Goal: Information Seeking & Learning: Learn about a topic

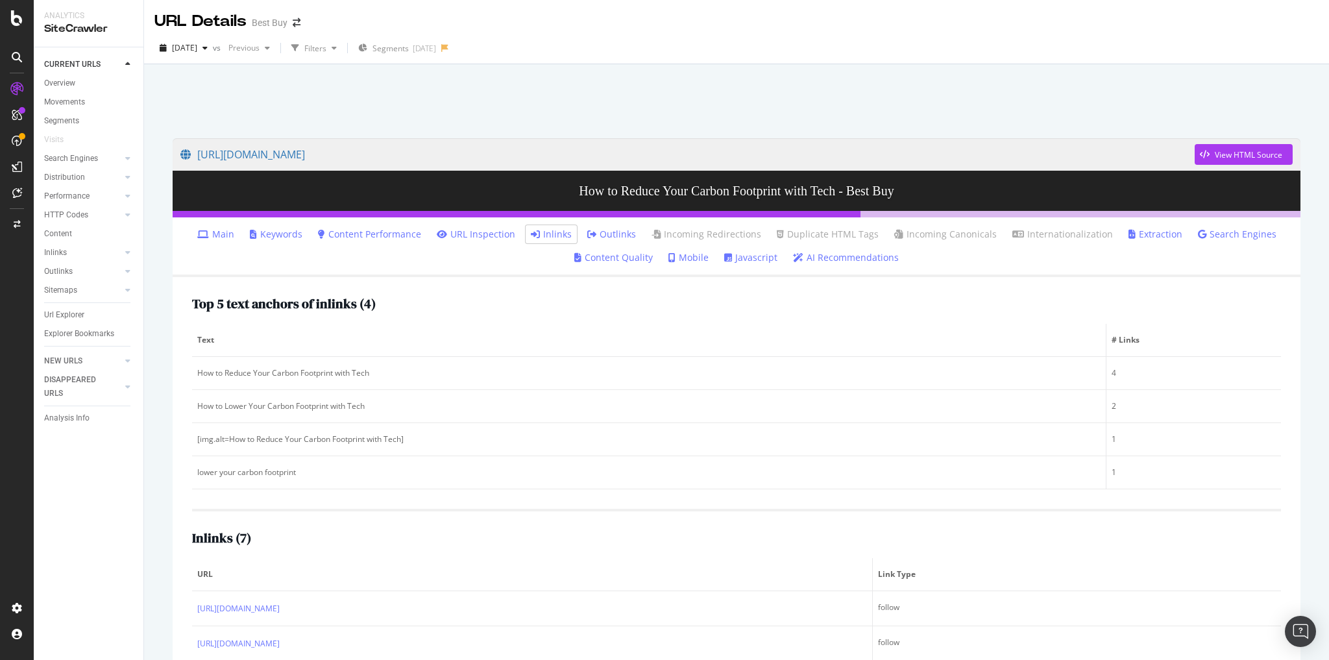
scroll to position [204, 0]
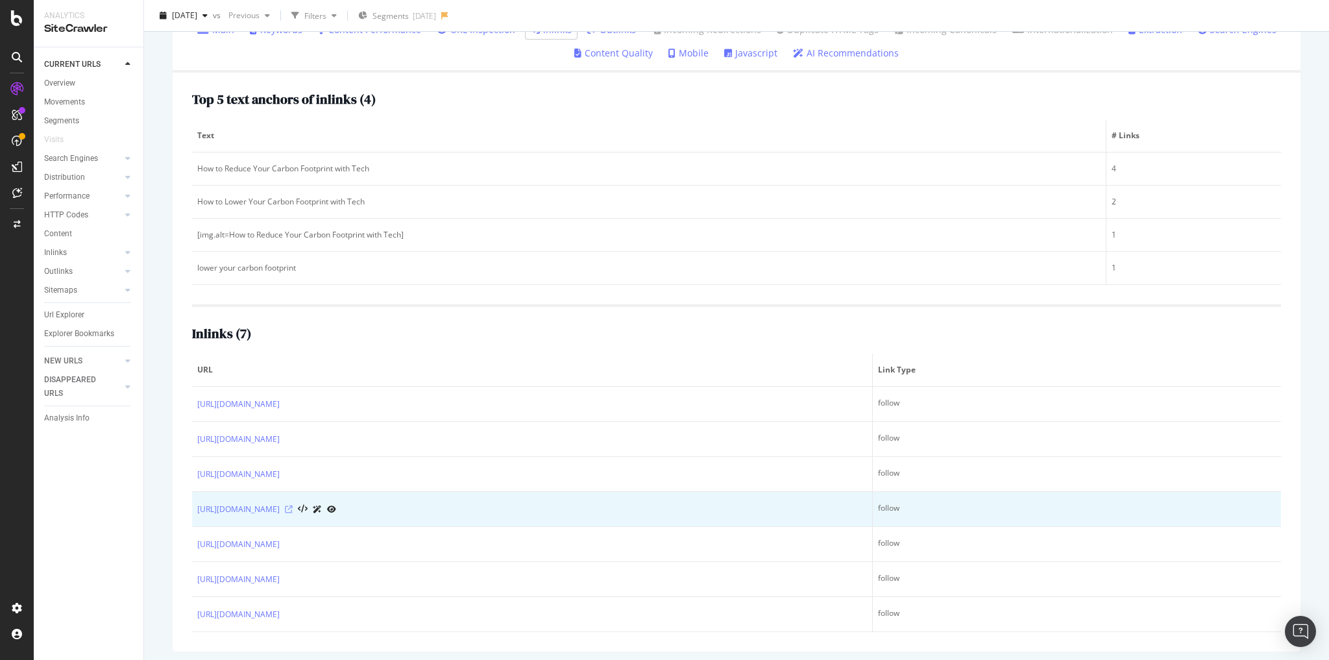
click at [293, 506] on icon at bounding box center [289, 509] width 8 height 8
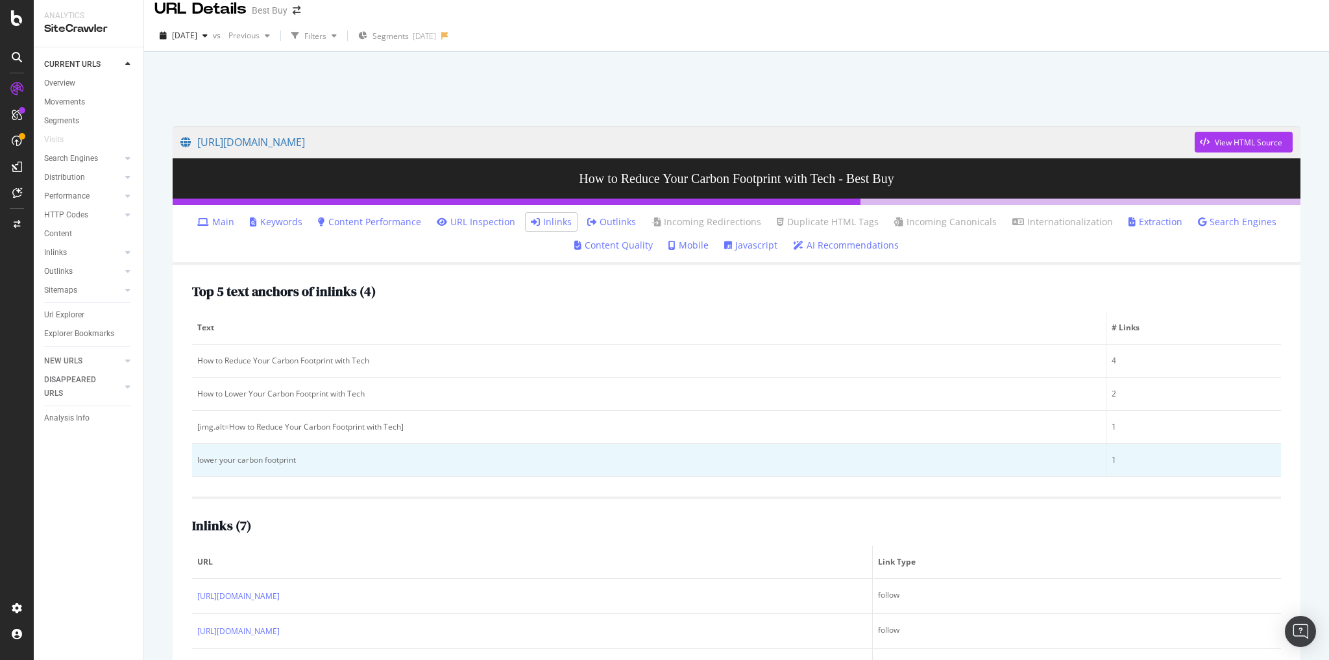
scroll to position [0, 0]
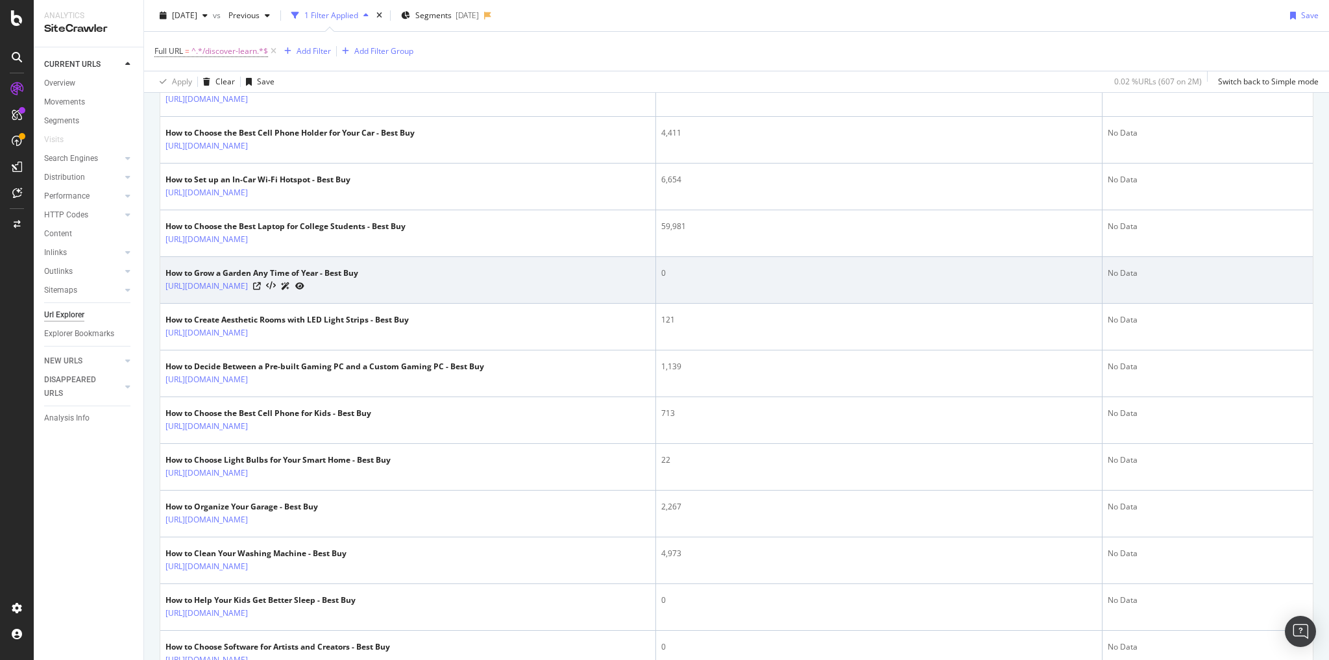
scroll to position [2196, 0]
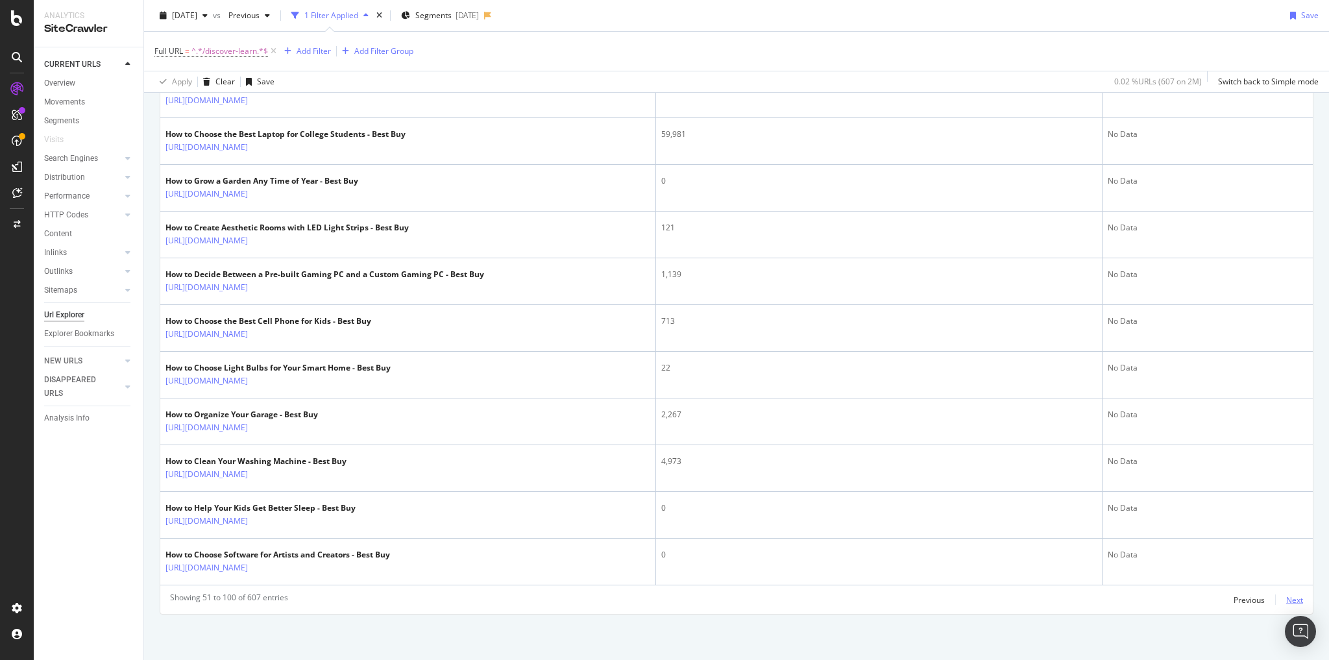
click at [1286, 599] on div "Next" at bounding box center [1294, 599] width 17 height 11
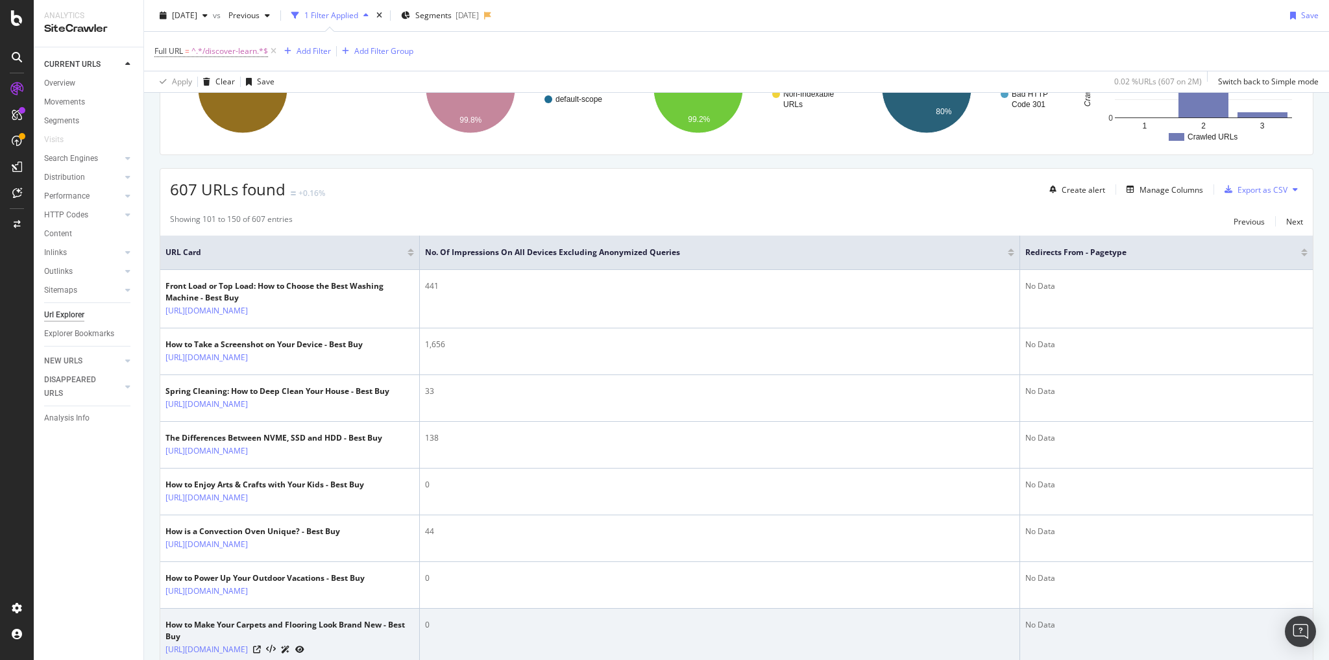
scroll to position [415, 0]
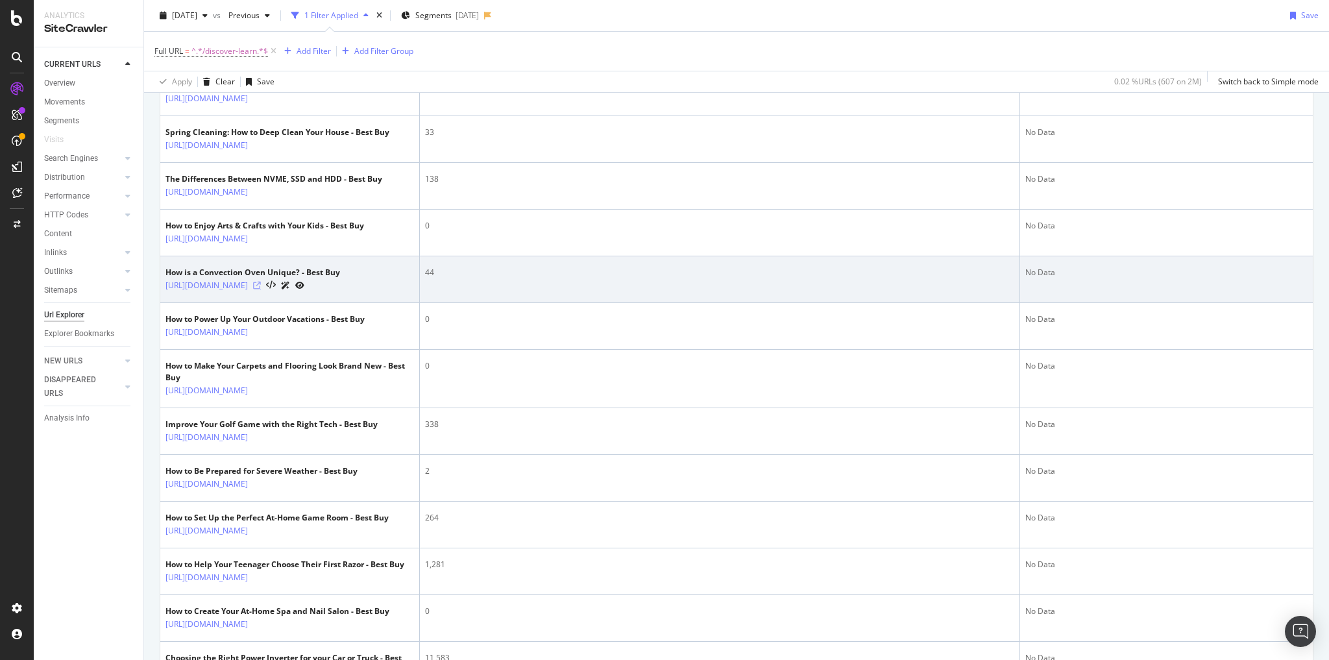
click at [261, 289] on icon at bounding box center [257, 286] width 8 height 8
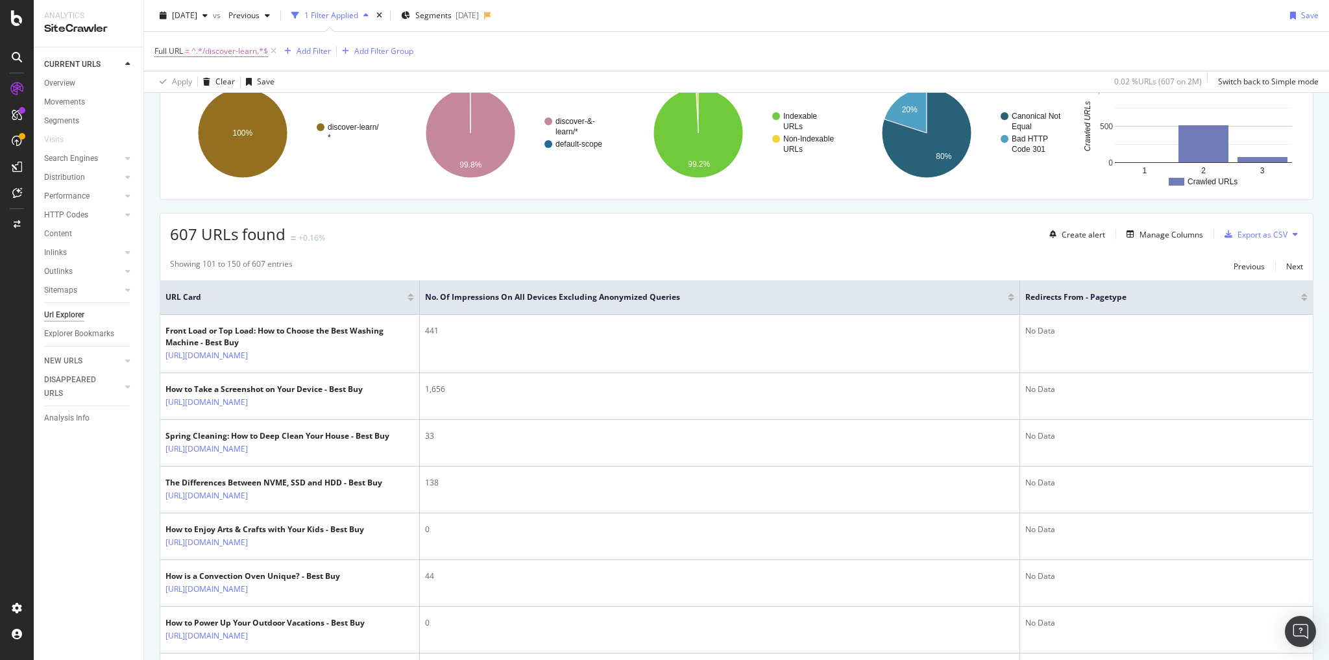
scroll to position [0, 0]
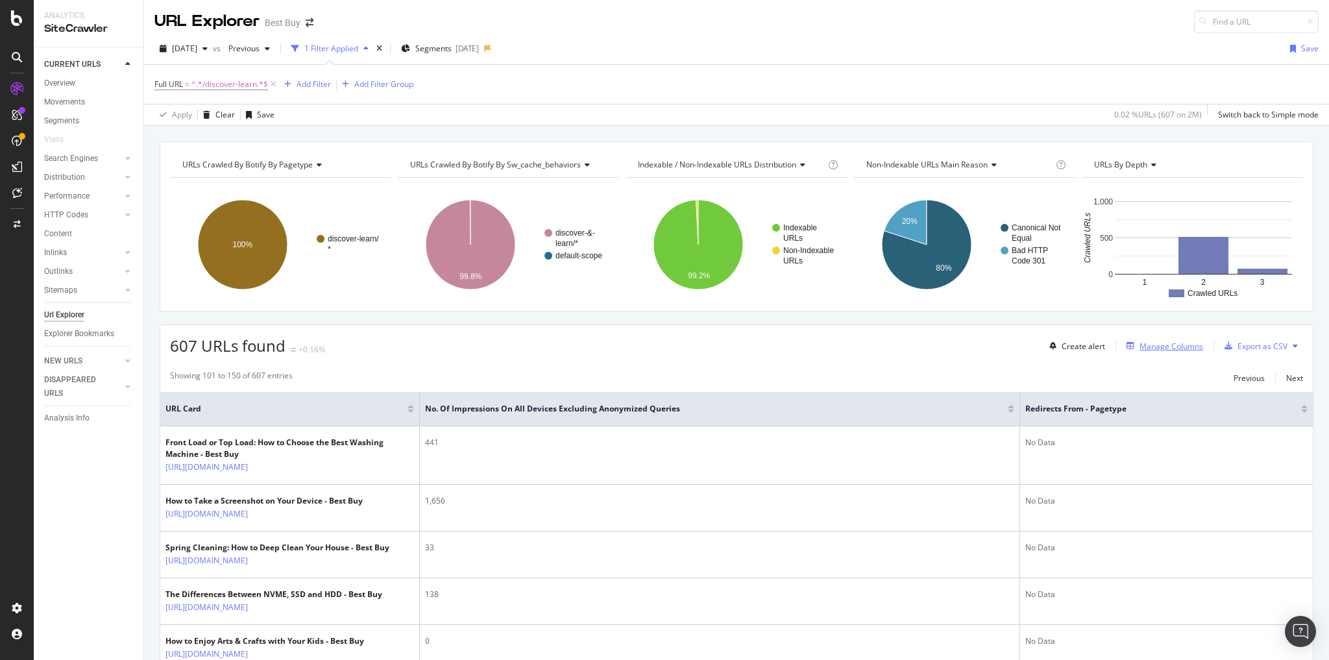
click at [1163, 342] on div "Manage Columns" at bounding box center [1171, 346] width 64 height 11
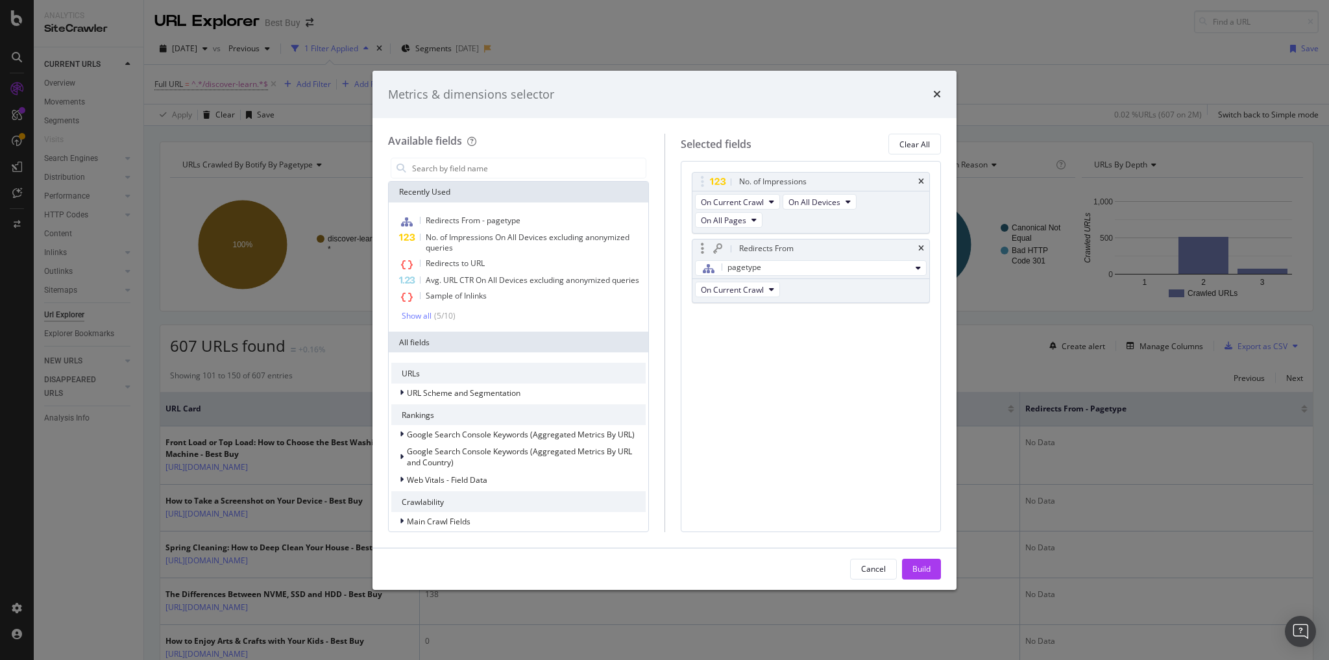
click at [917, 239] on div "Redirects From" at bounding box center [810, 248] width 237 height 18
click at [921, 245] on icon "times" at bounding box center [921, 249] width 6 height 8
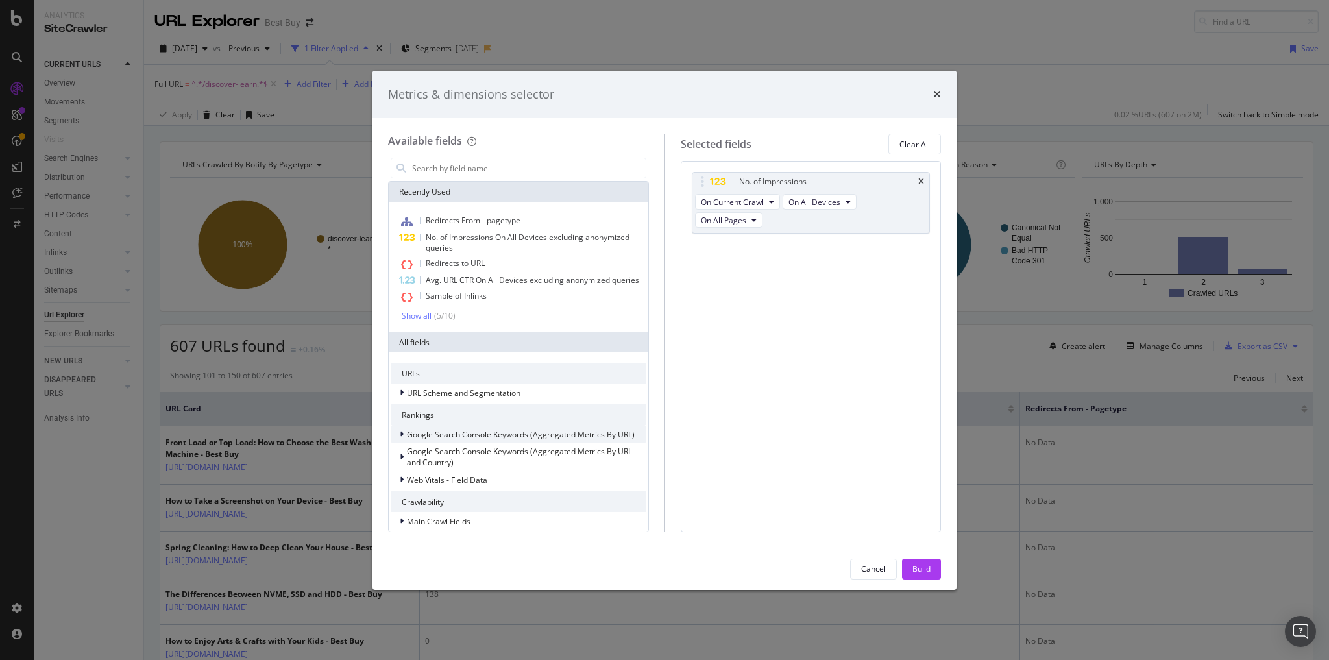
click at [557, 440] on span "Google Search Console Keywords (Aggregated Metrics By URL)" at bounding box center [521, 434] width 228 height 11
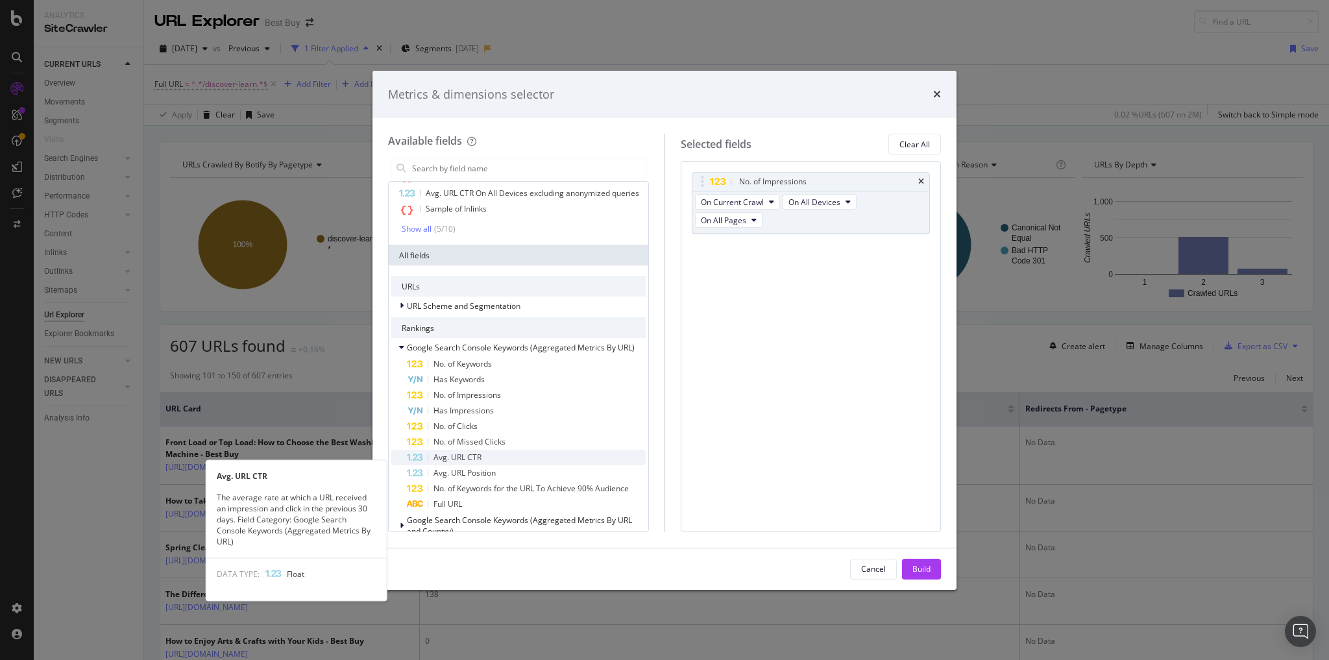
scroll to position [104, 0]
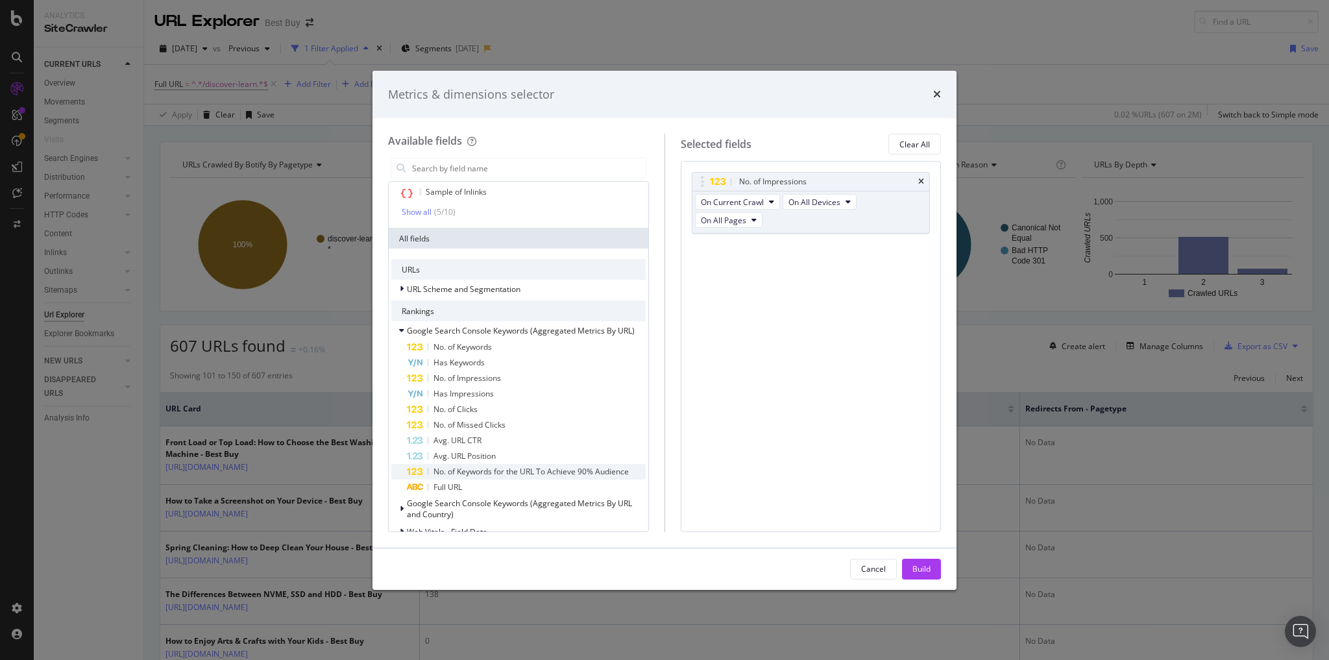
click at [493, 477] on span "No. of Keywords for the URL To Achieve 90% Audience" at bounding box center [530, 471] width 195 height 11
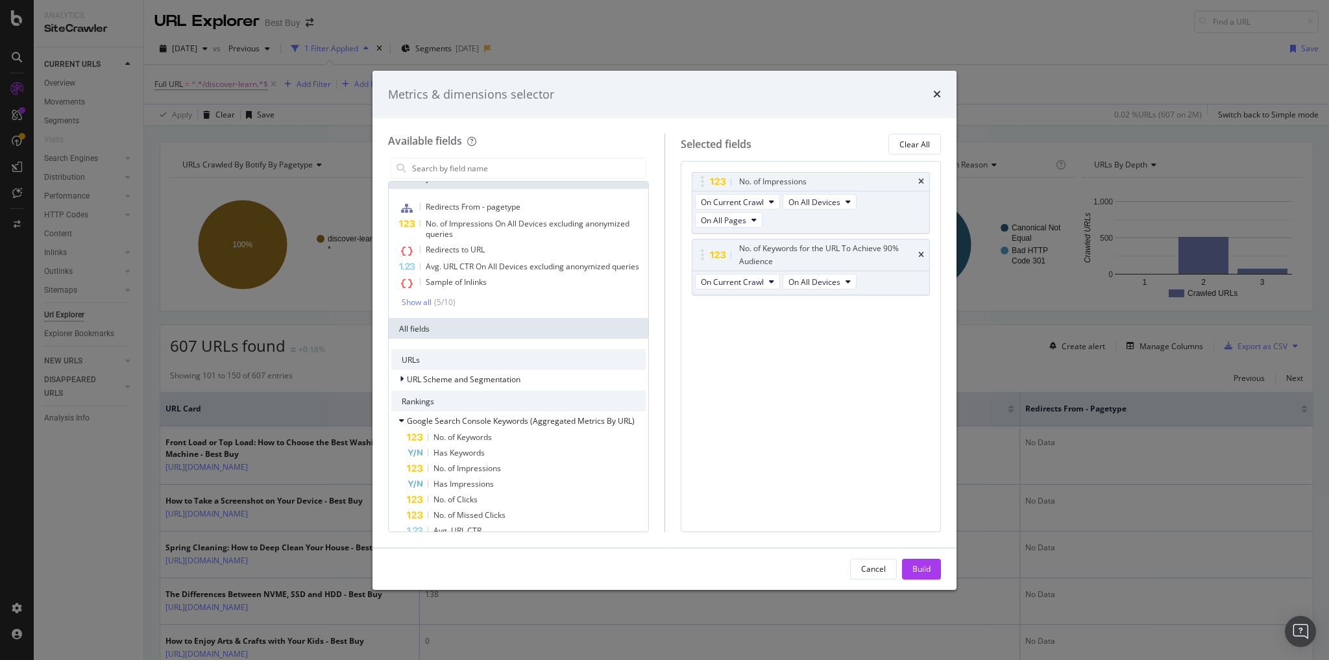
scroll to position [0, 0]
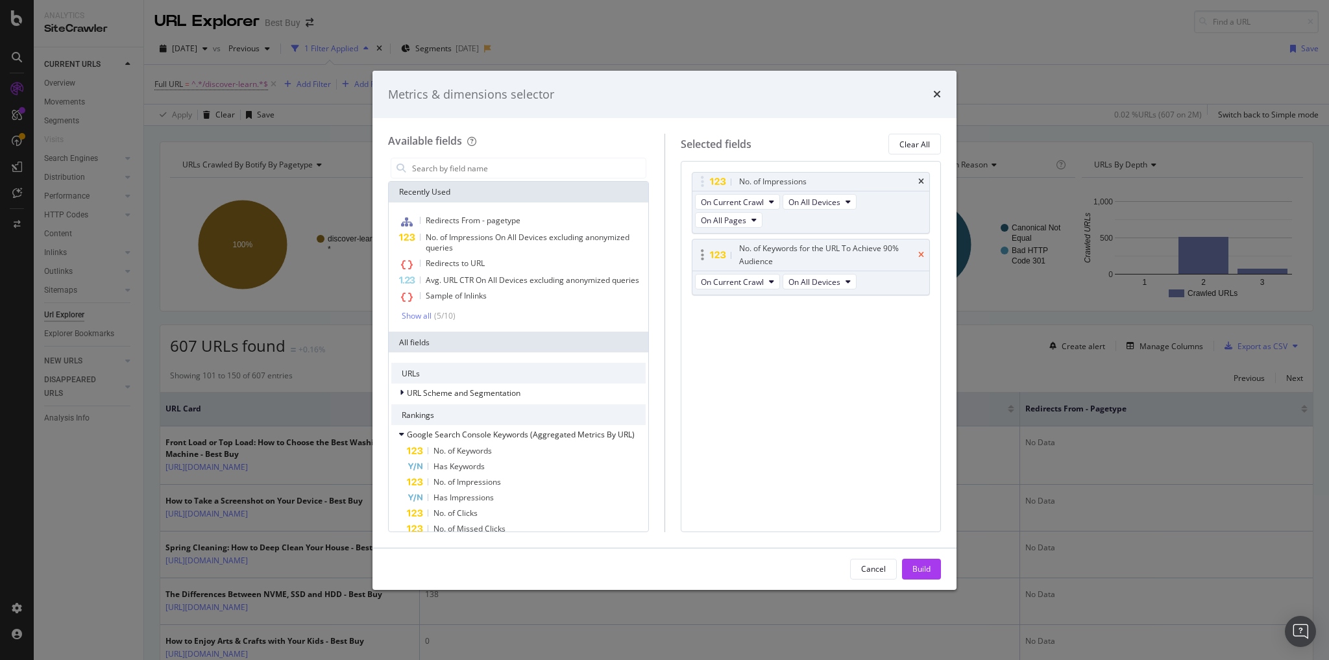
click at [921, 251] on icon "times" at bounding box center [921, 255] width 6 height 8
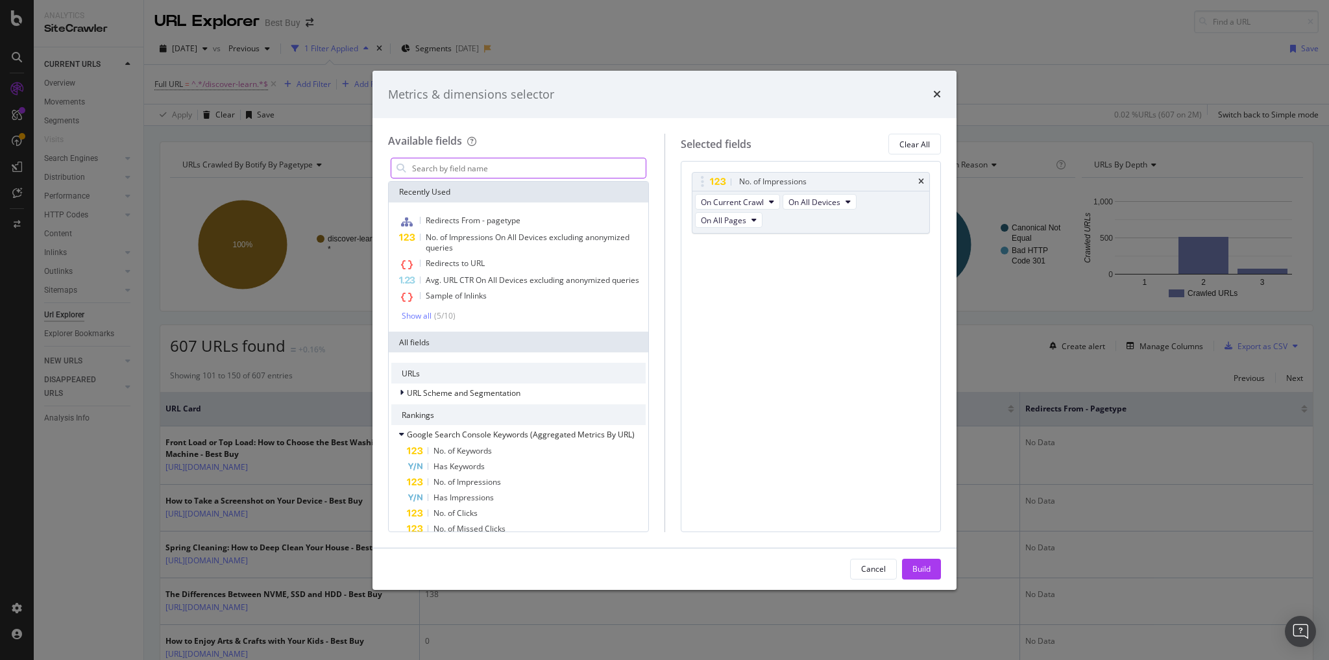
click at [452, 168] on input "modal" at bounding box center [528, 167] width 235 height 19
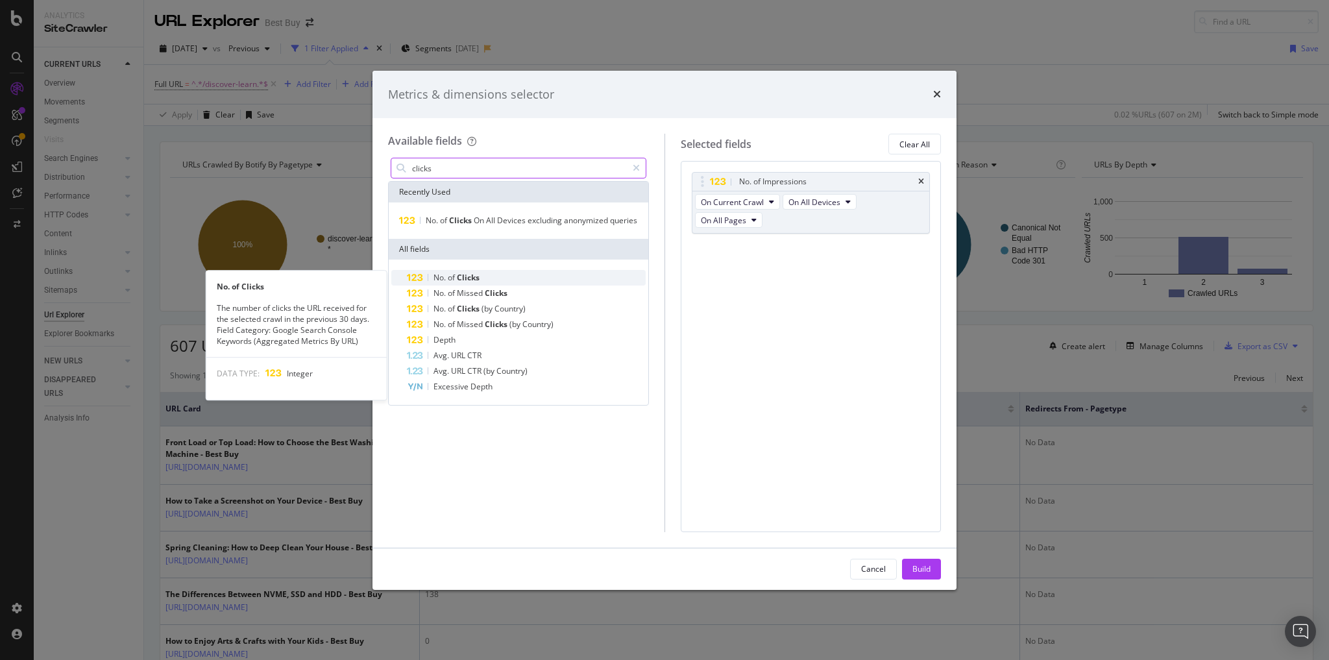
type input "clicks"
click at [439, 274] on span "No." at bounding box center [440, 277] width 14 height 11
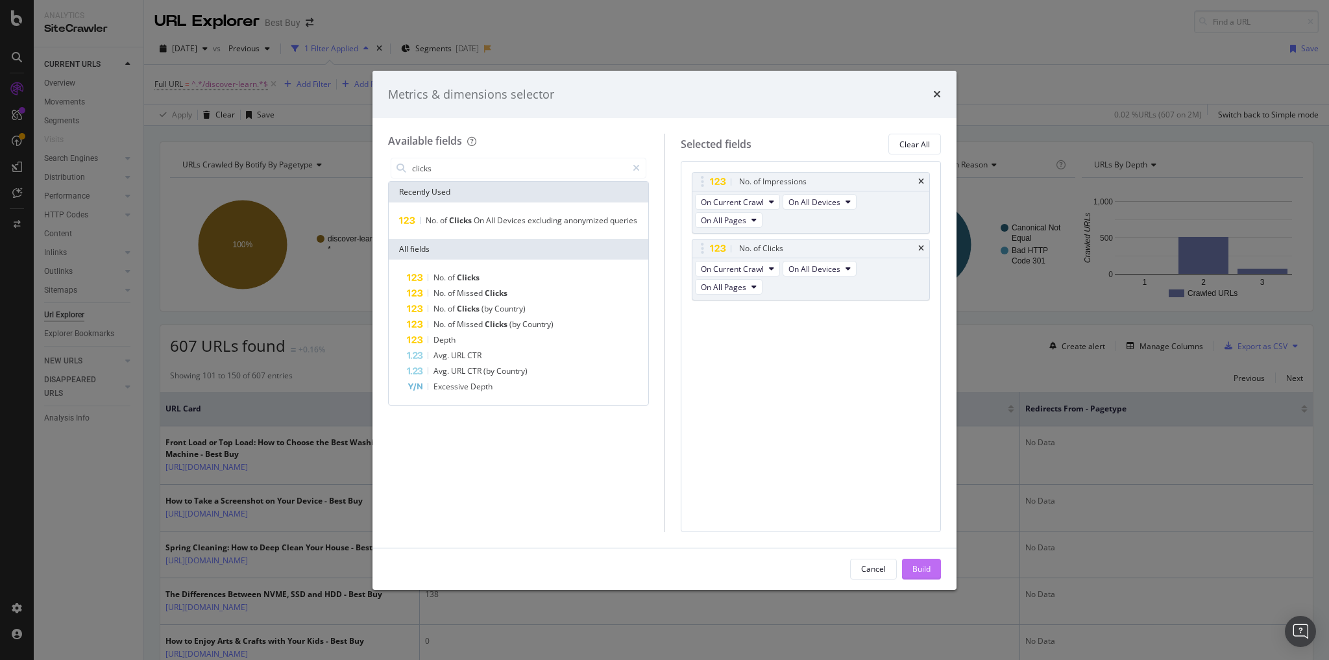
click at [918, 564] on div "Build" at bounding box center [921, 568] width 18 height 11
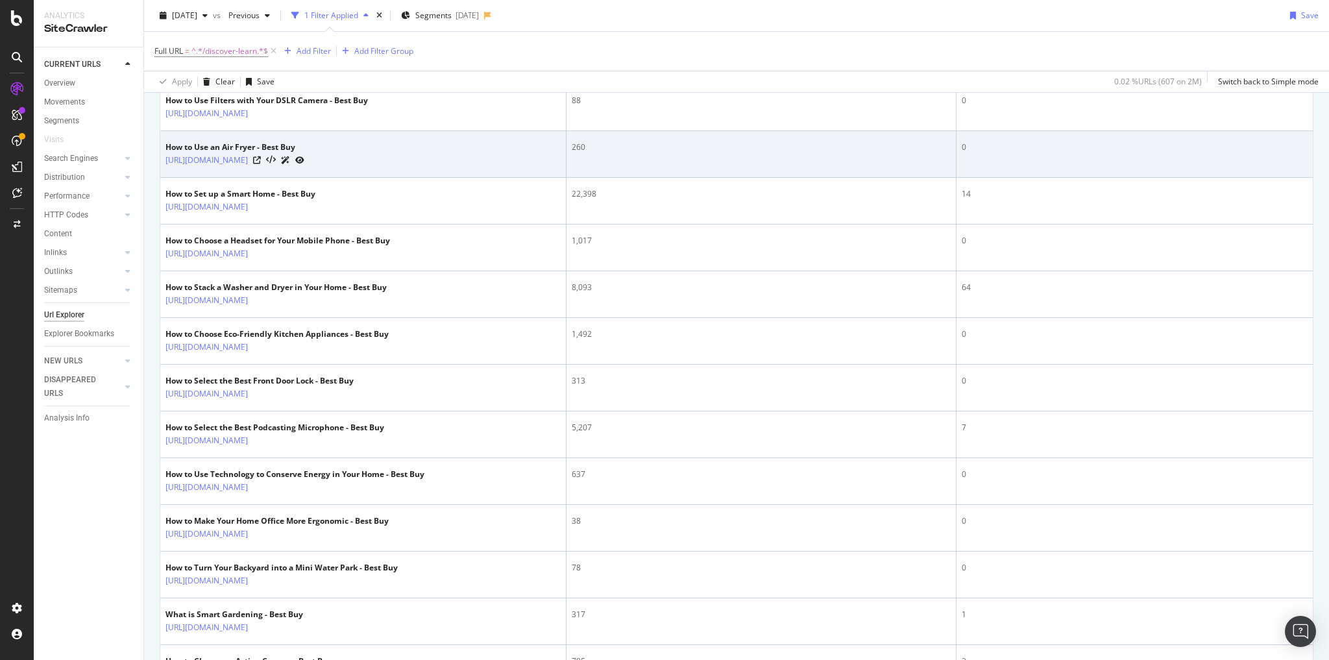
scroll to position [1557, 0]
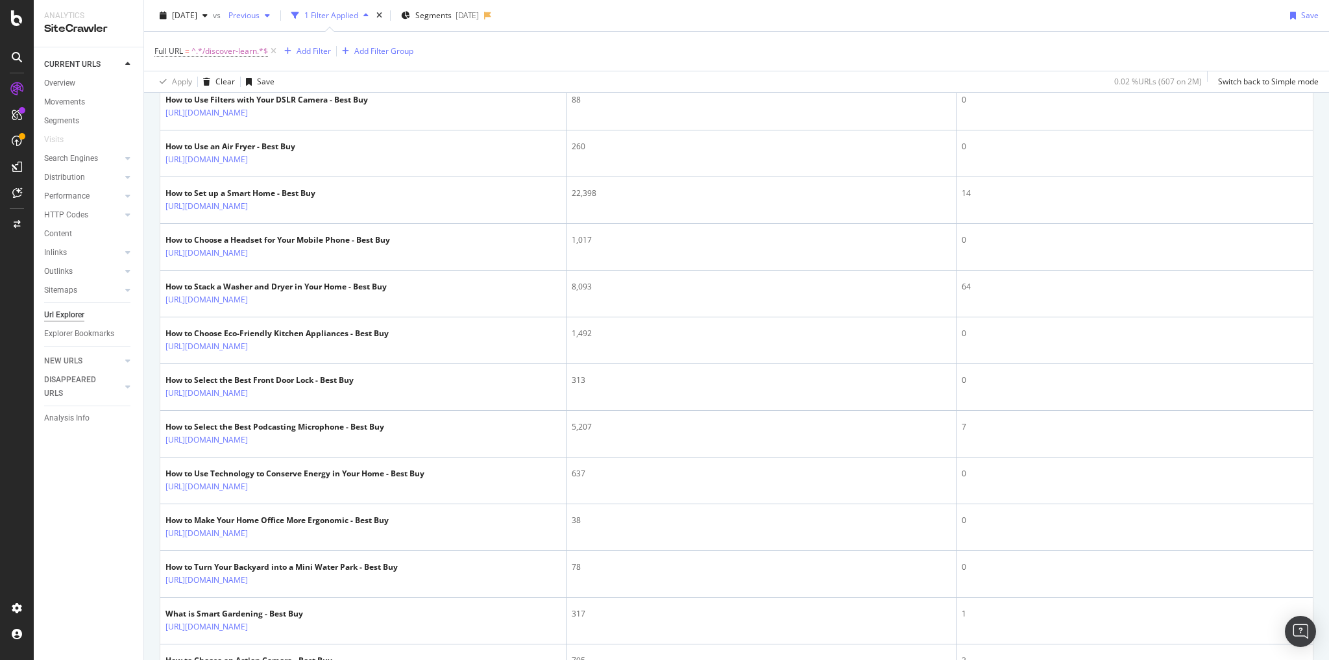
click at [260, 18] on span "Previous" at bounding box center [241, 15] width 36 height 11
click at [626, 20] on div "2025 Aug. 19th vs Previous 1 Filter Applied Segments 2025-08-19 Save" at bounding box center [736, 18] width 1185 height 26
click at [260, 15] on span "Previous" at bounding box center [241, 15] width 36 height 11
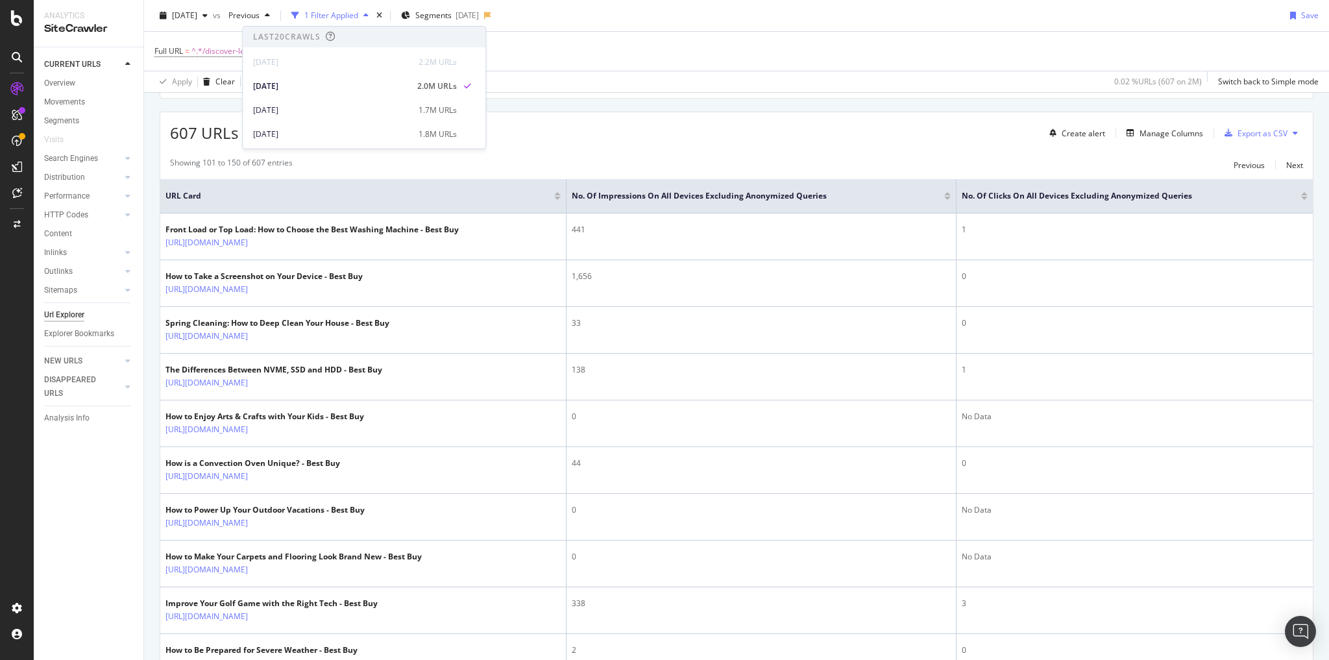
scroll to position [0, 0]
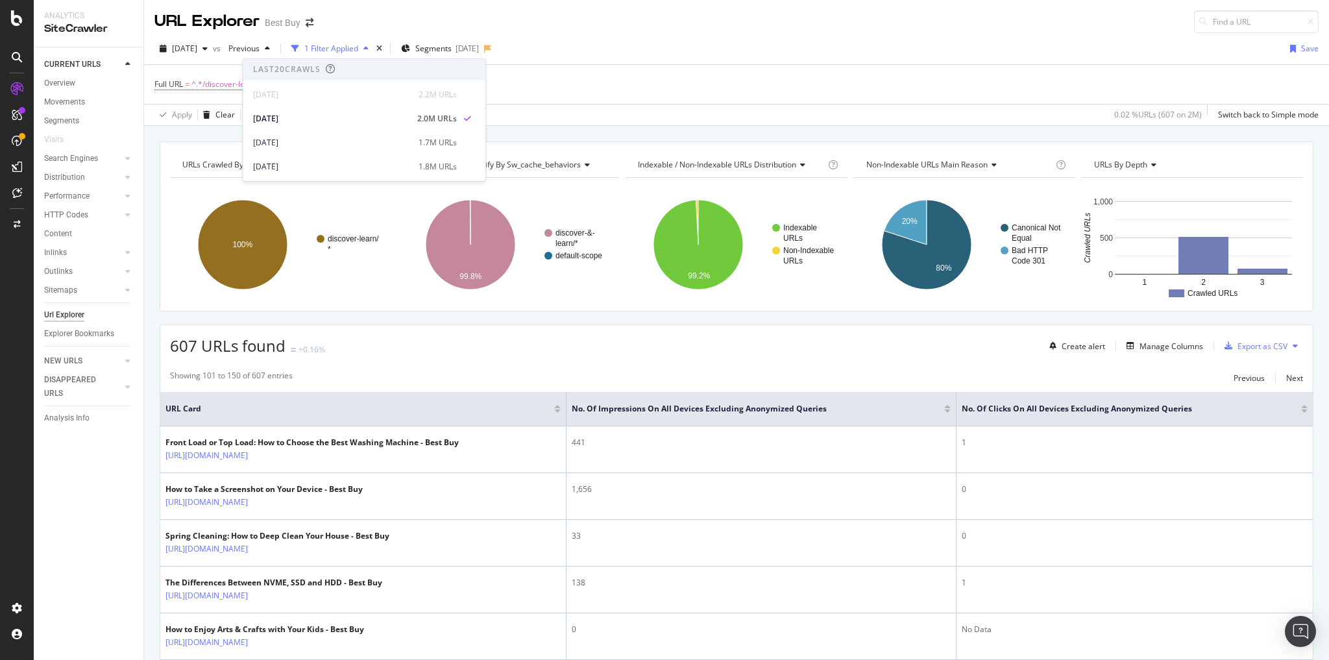
click at [576, 34] on div "2025 Aug. 19th vs Previous 1 Filter Applied Segments 2025-08-19 Save Full URL =…" at bounding box center [736, 79] width 1185 height 93
click at [305, 82] on div "Add Filter" at bounding box center [313, 84] width 34 height 11
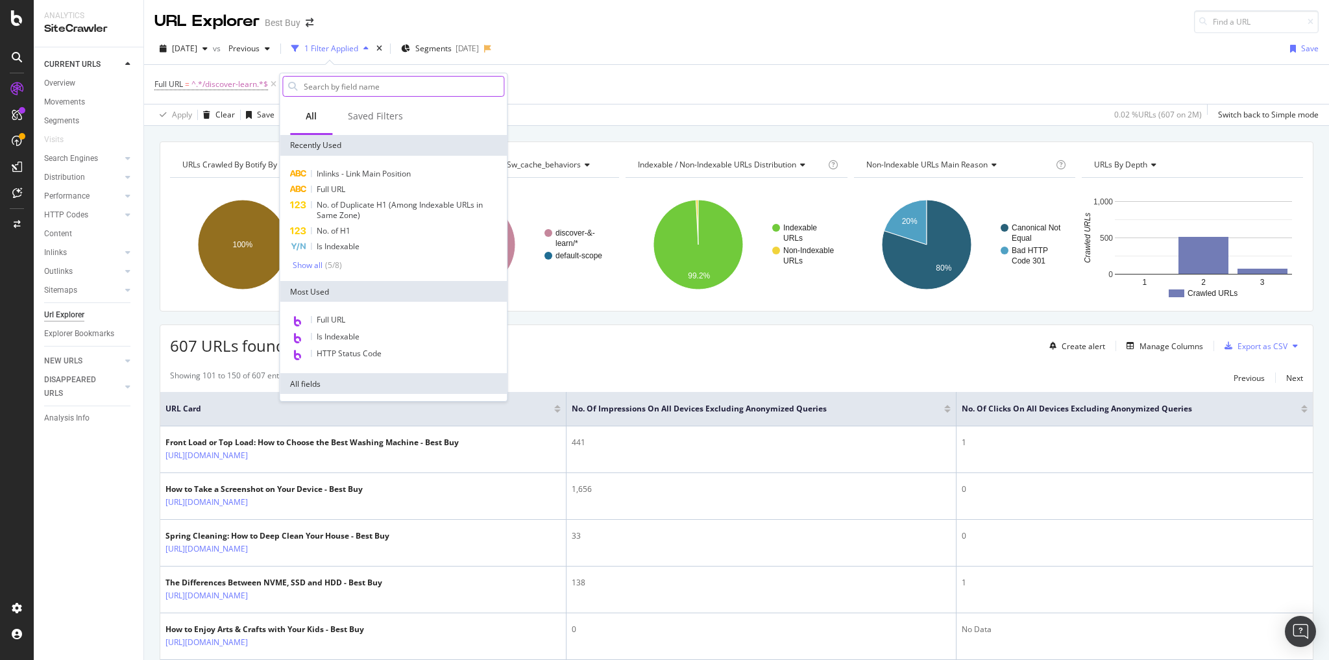
click at [329, 84] on input "text" at bounding box center [402, 86] width 201 height 19
click at [603, 79] on div "Full URL = ^.*/discover-learn.*$ Add Filter Add Filter Group" at bounding box center [736, 84] width 1164 height 39
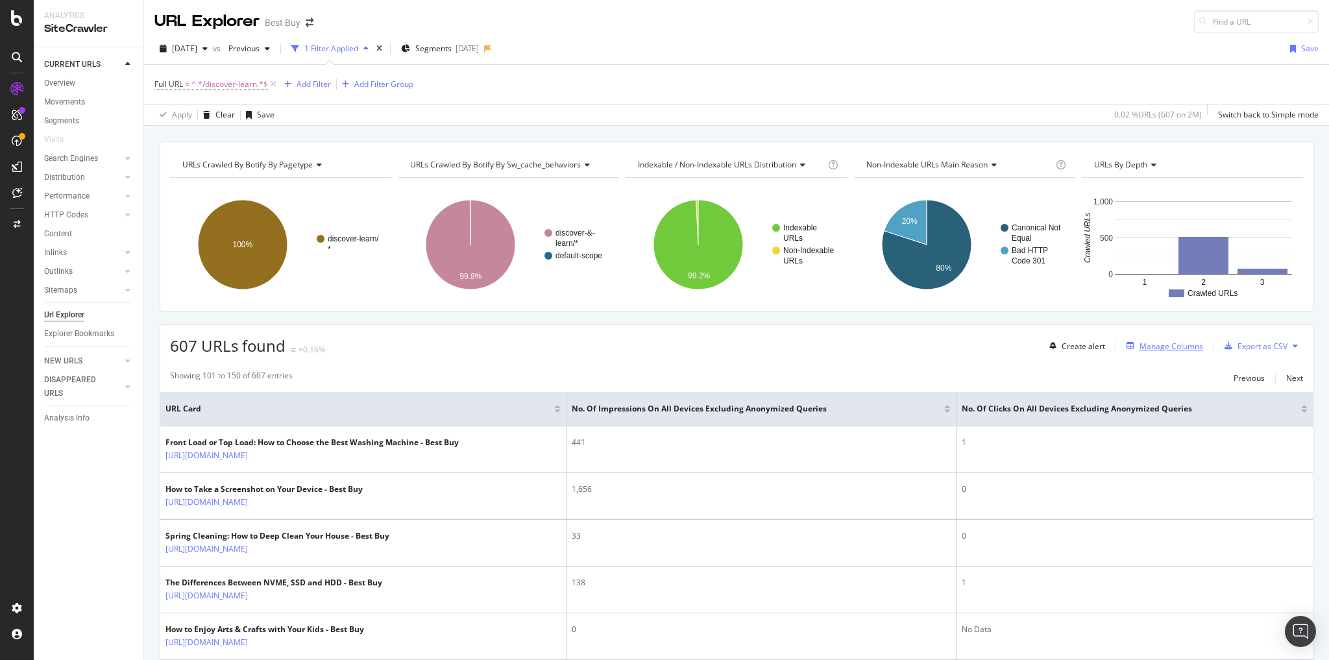
click at [1155, 343] on div "Manage Columns" at bounding box center [1171, 346] width 64 height 11
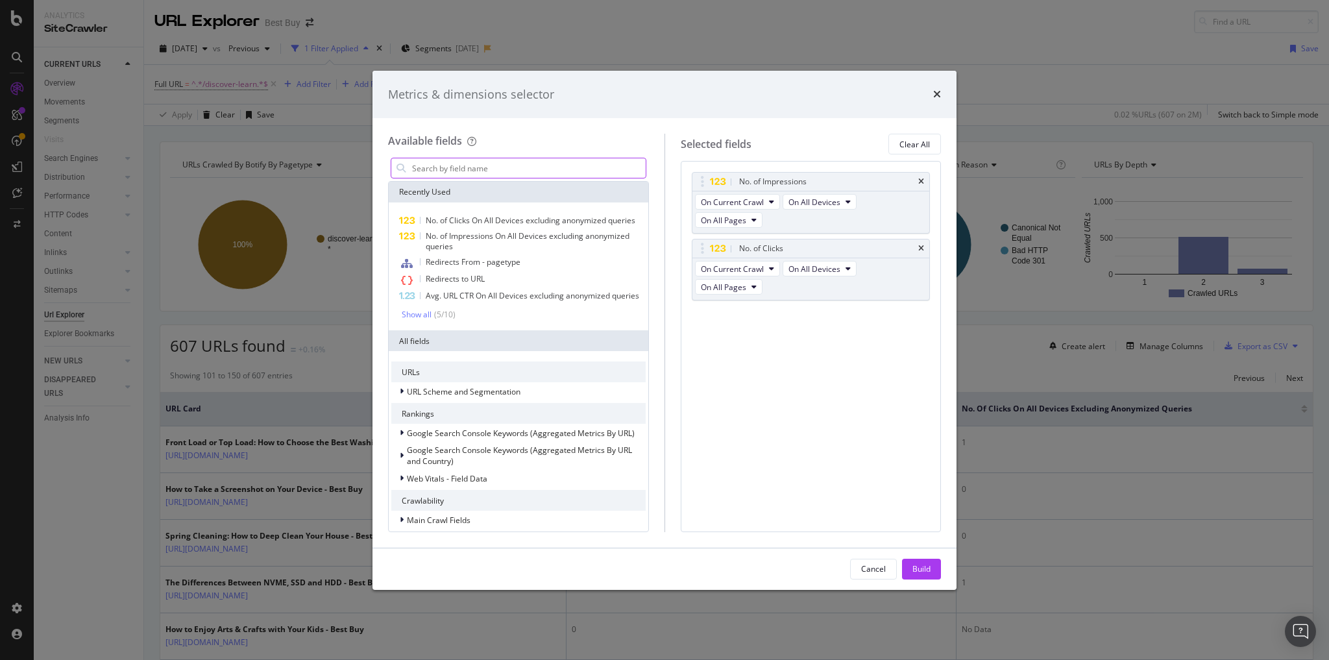
click at [463, 174] on input "modal" at bounding box center [528, 167] width 235 height 19
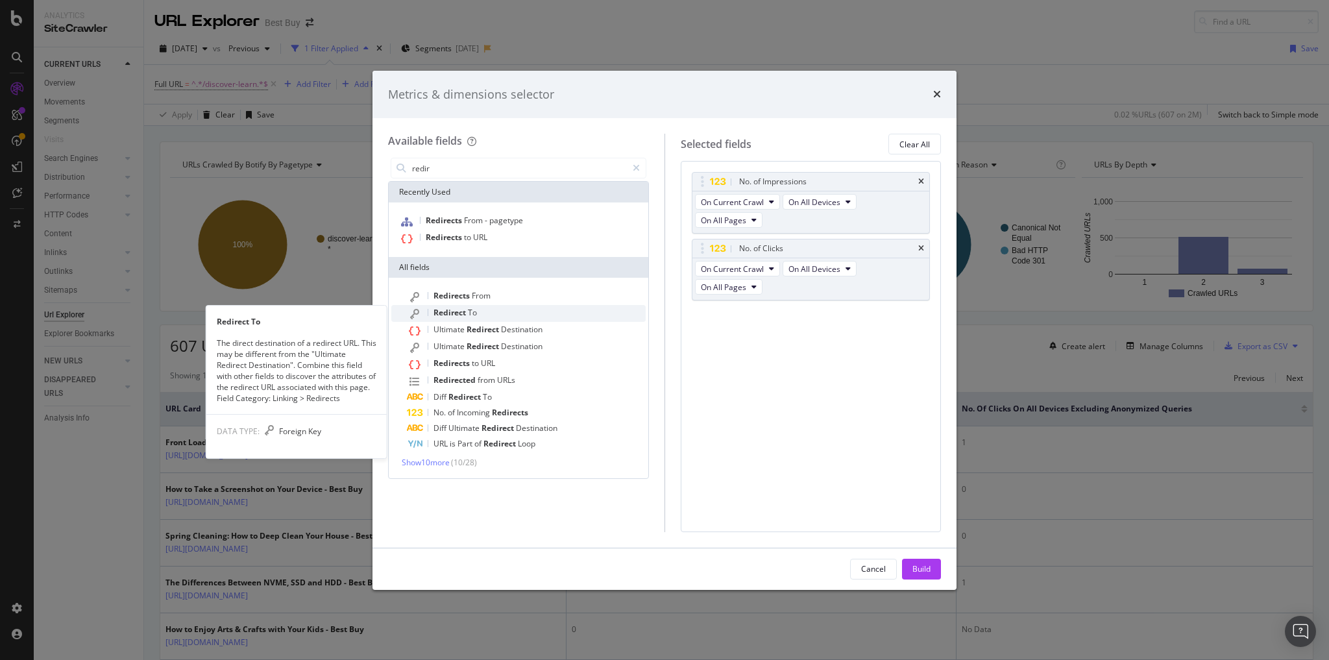
type input "redir"
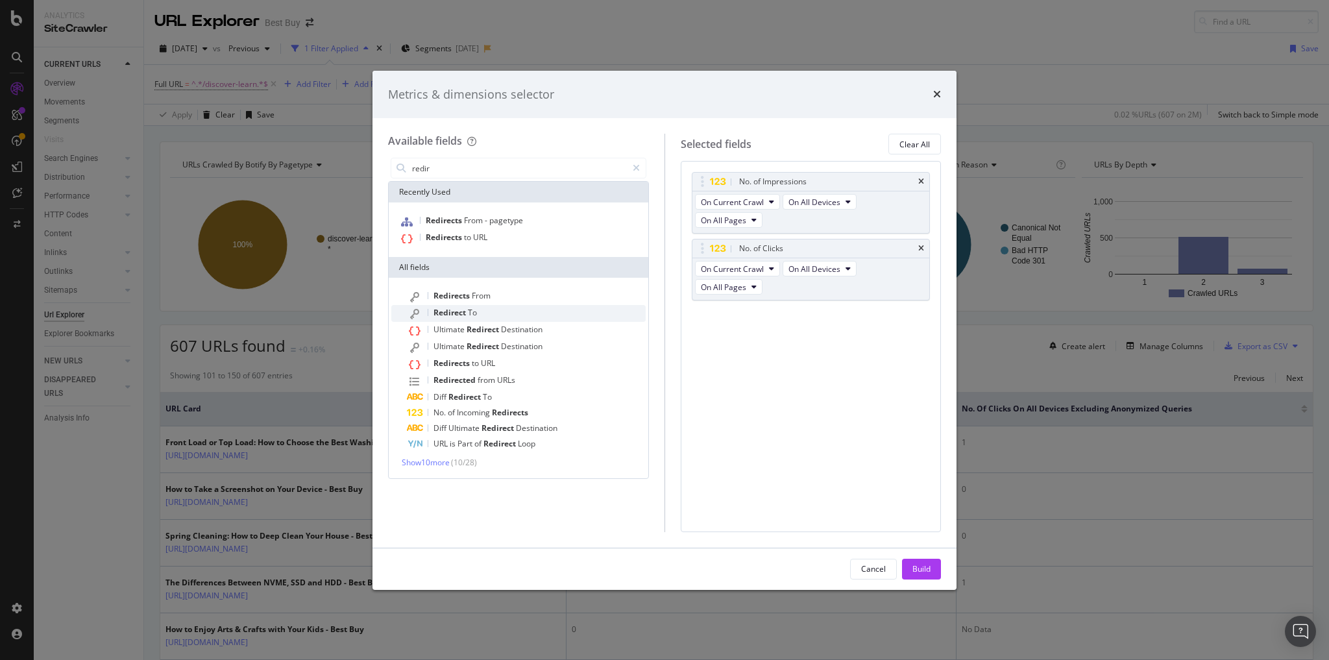
click at [456, 313] on span "Redirect" at bounding box center [450, 312] width 34 height 11
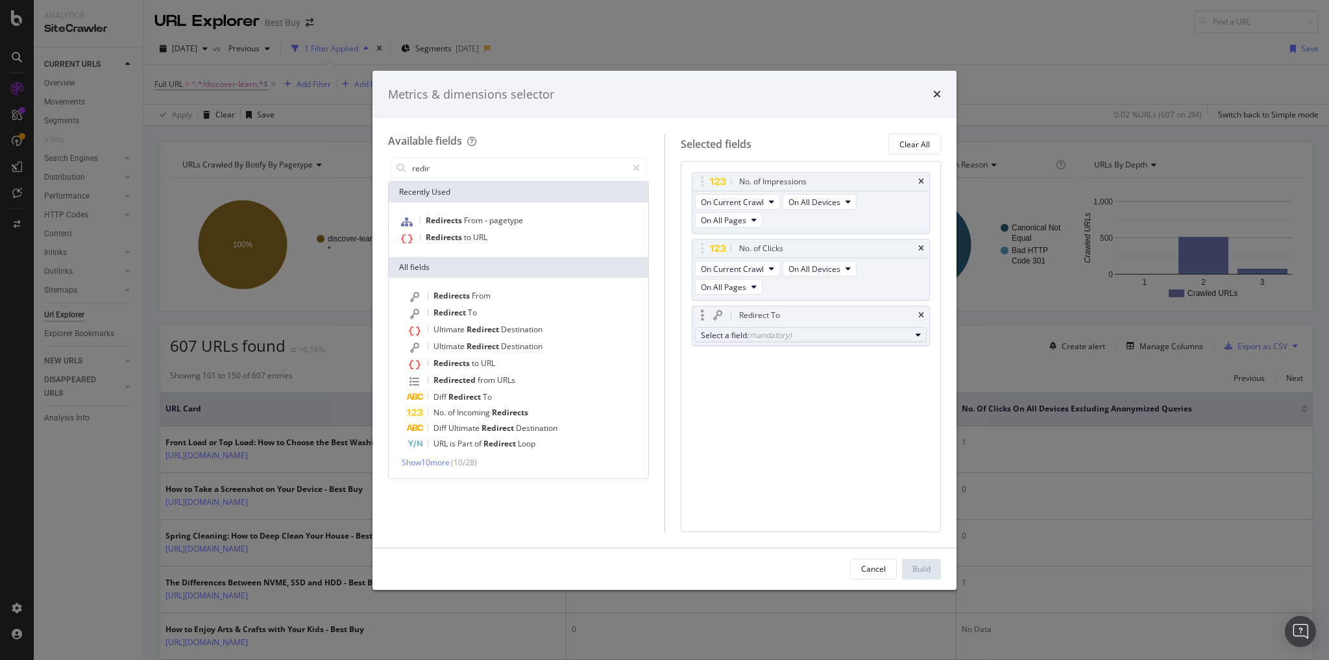
click at [799, 330] on div "Select a field (mandatory)" at bounding box center [806, 335] width 210 height 11
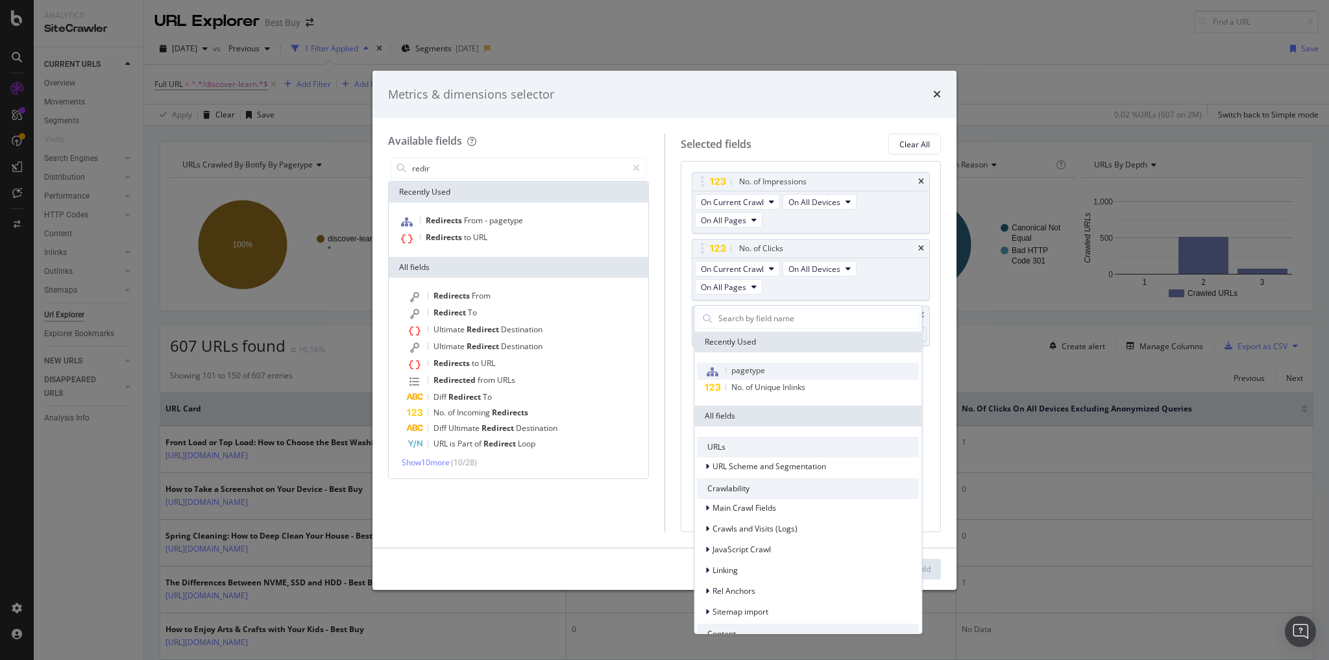
click at [746, 378] on div "pagetype" at bounding box center [731, 371] width 68 height 17
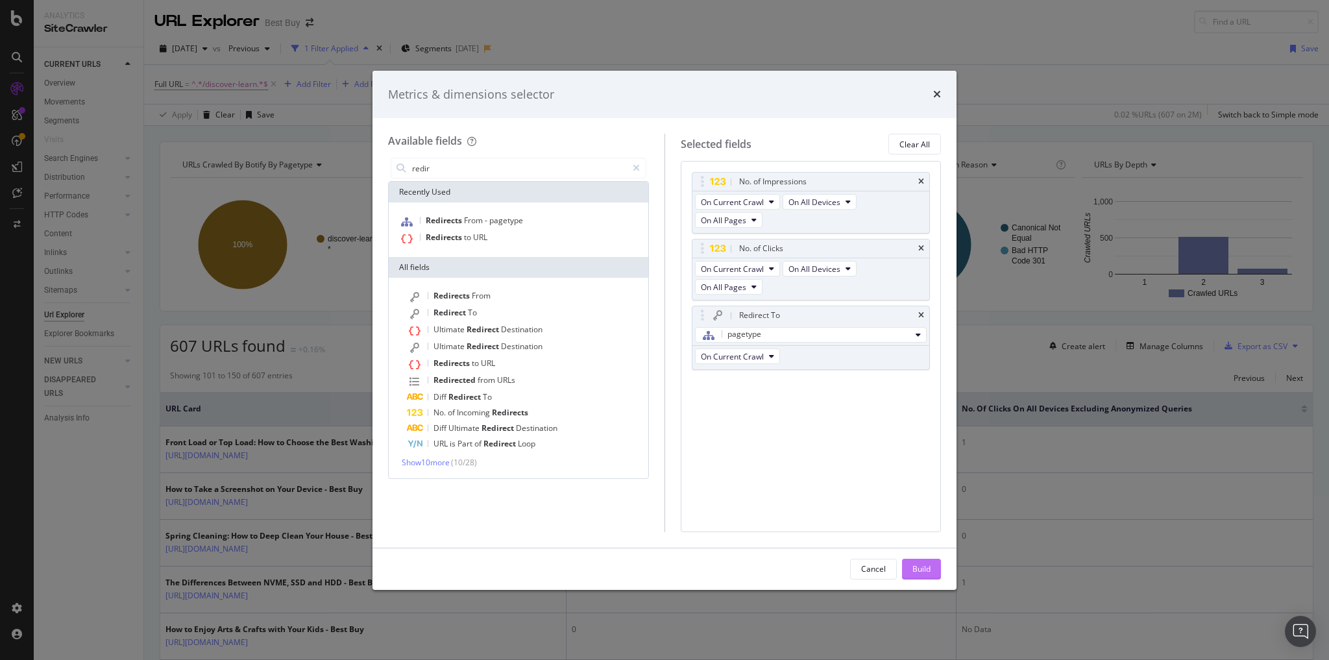
click at [918, 566] on div "Build" at bounding box center [921, 568] width 18 height 11
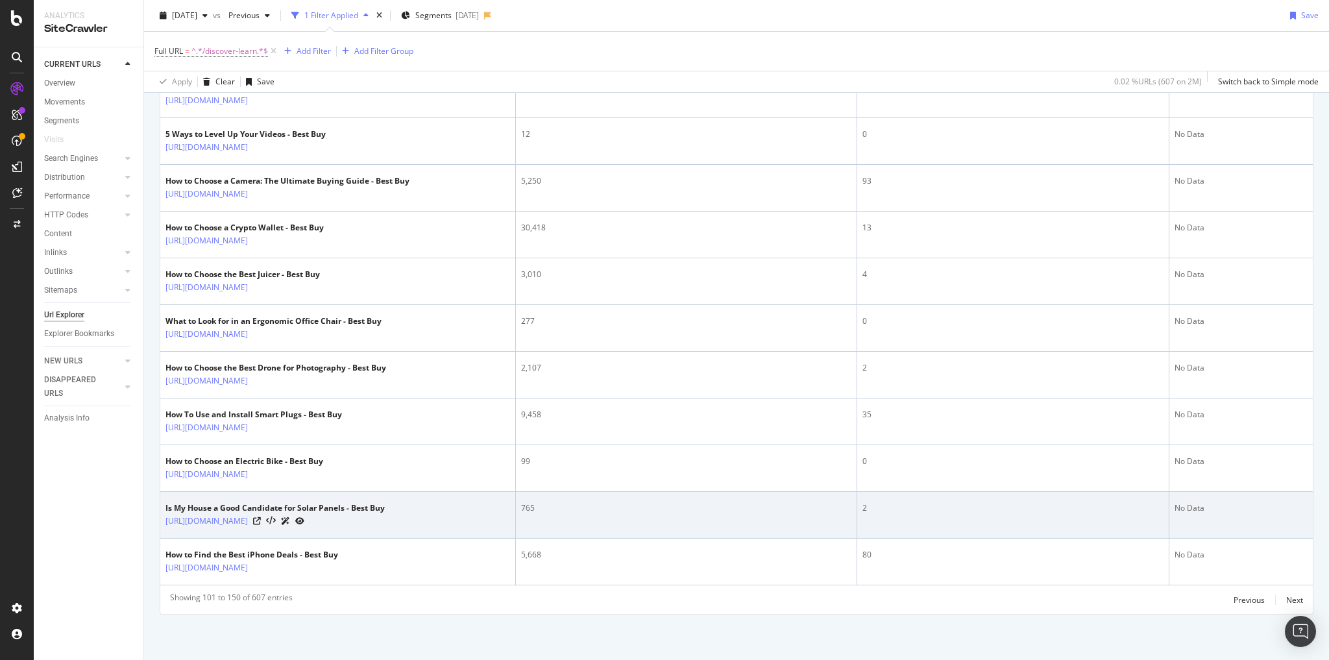
scroll to position [2775, 0]
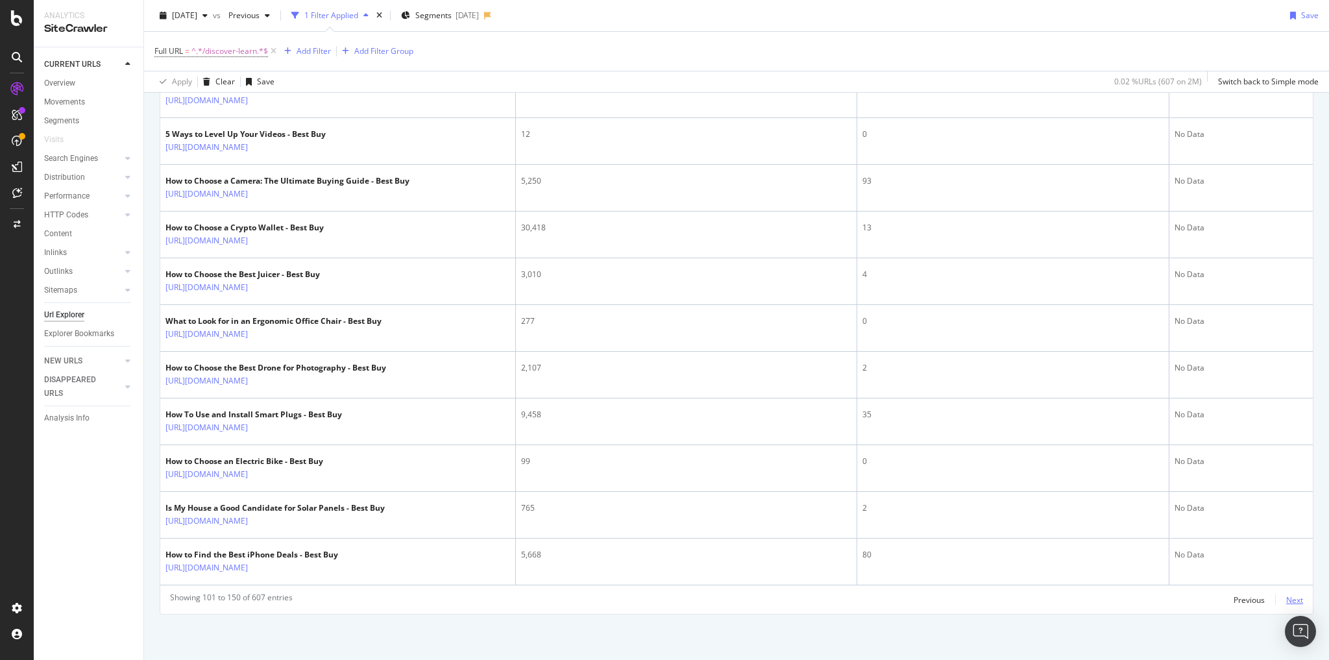
click at [1287, 599] on div "Next" at bounding box center [1294, 599] width 17 height 11
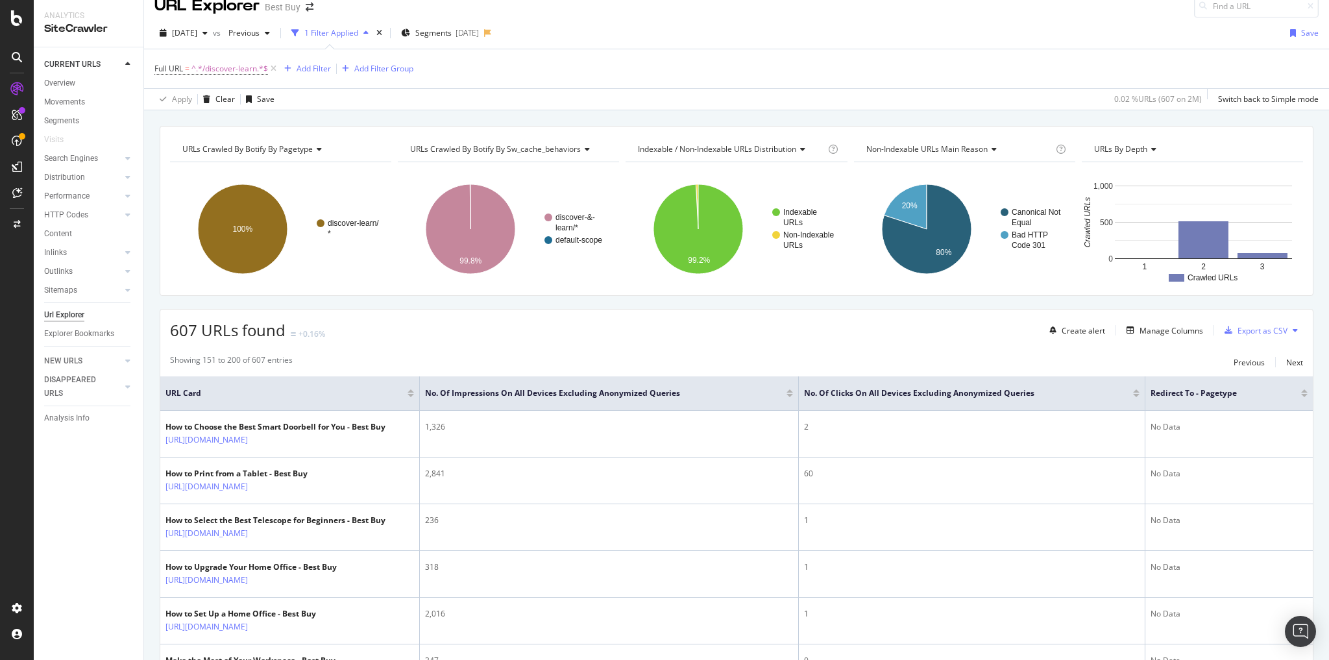
scroll to position [52, 0]
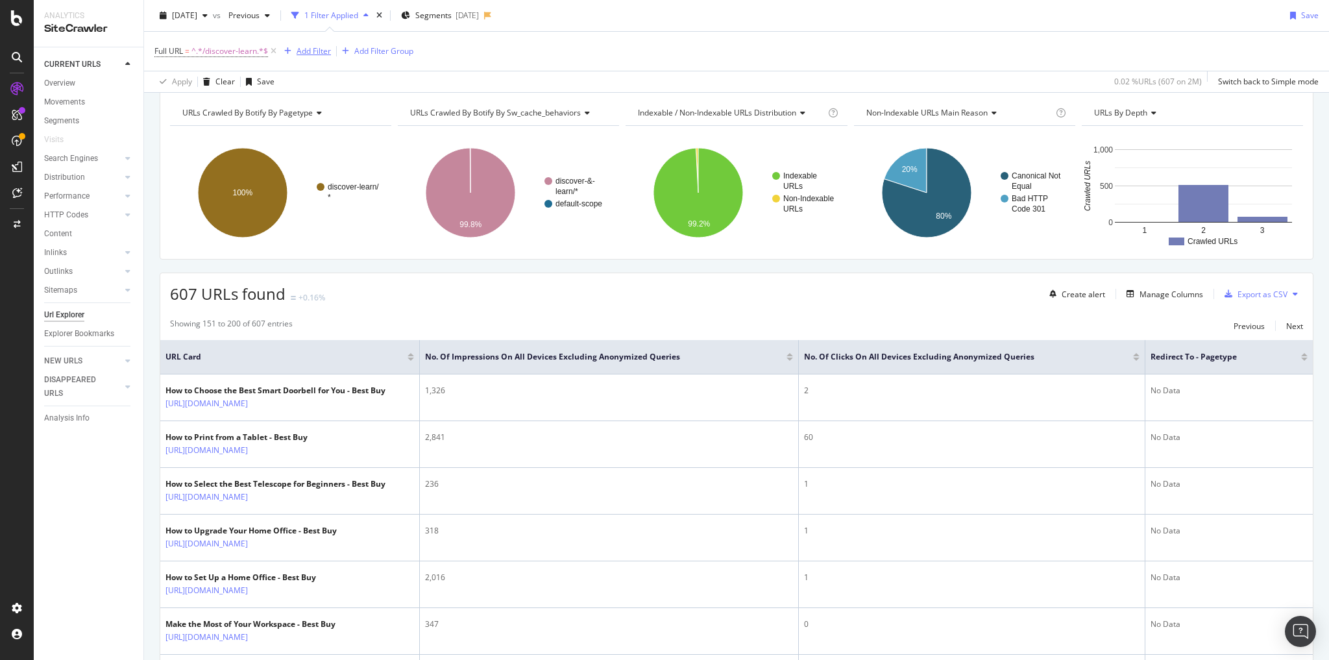
click at [317, 56] on div "Add Filter" at bounding box center [313, 50] width 34 height 11
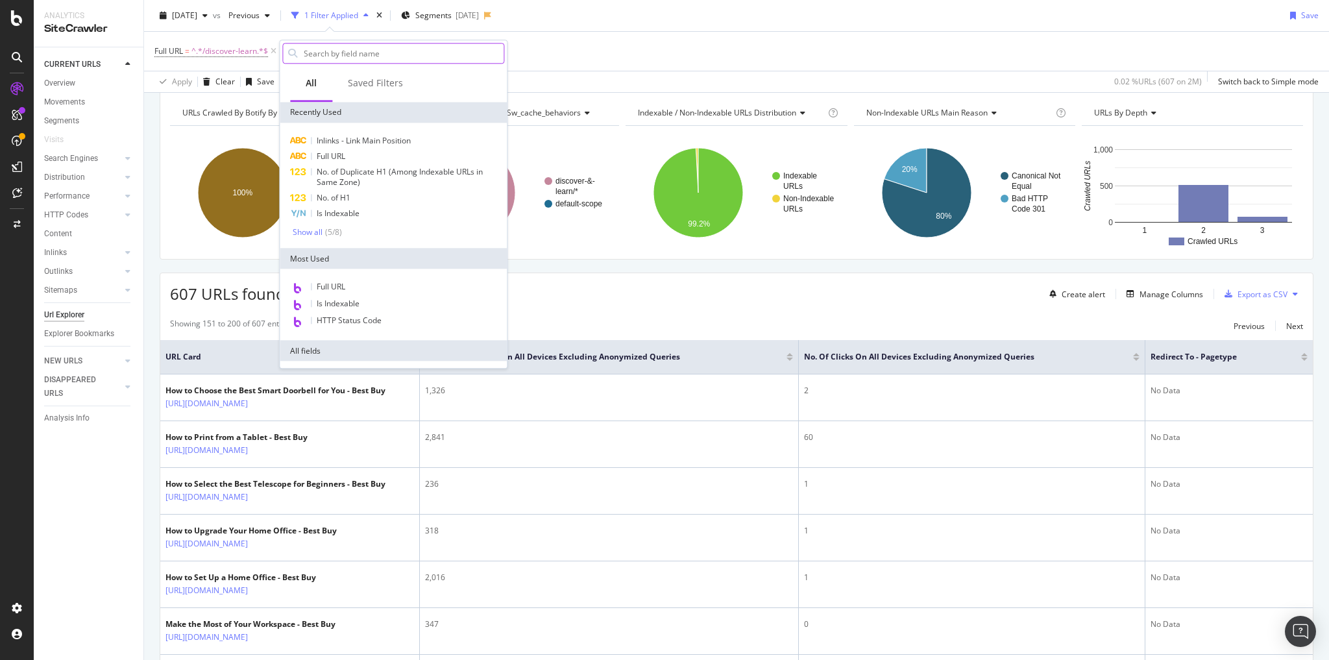
click at [328, 51] on input "text" at bounding box center [402, 52] width 201 height 19
click at [348, 56] on input "text" at bounding box center [402, 52] width 201 height 19
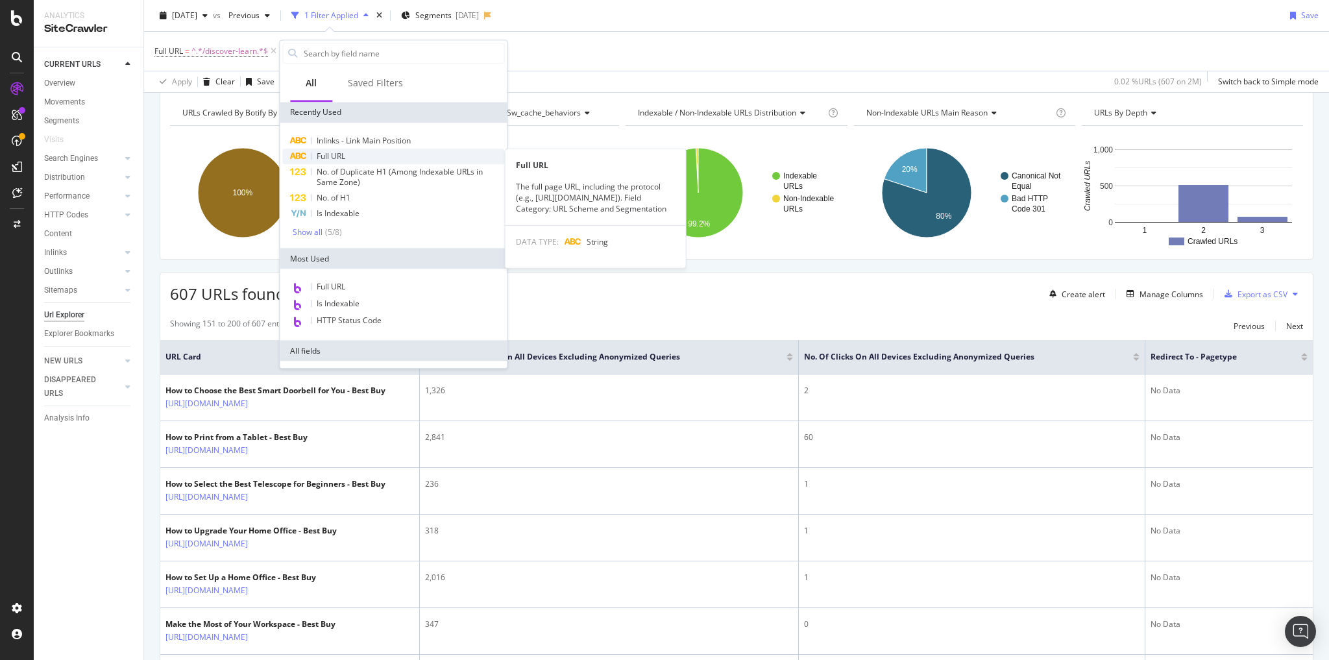
click at [359, 158] on div "Full URL" at bounding box center [393, 157] width 222 height 16
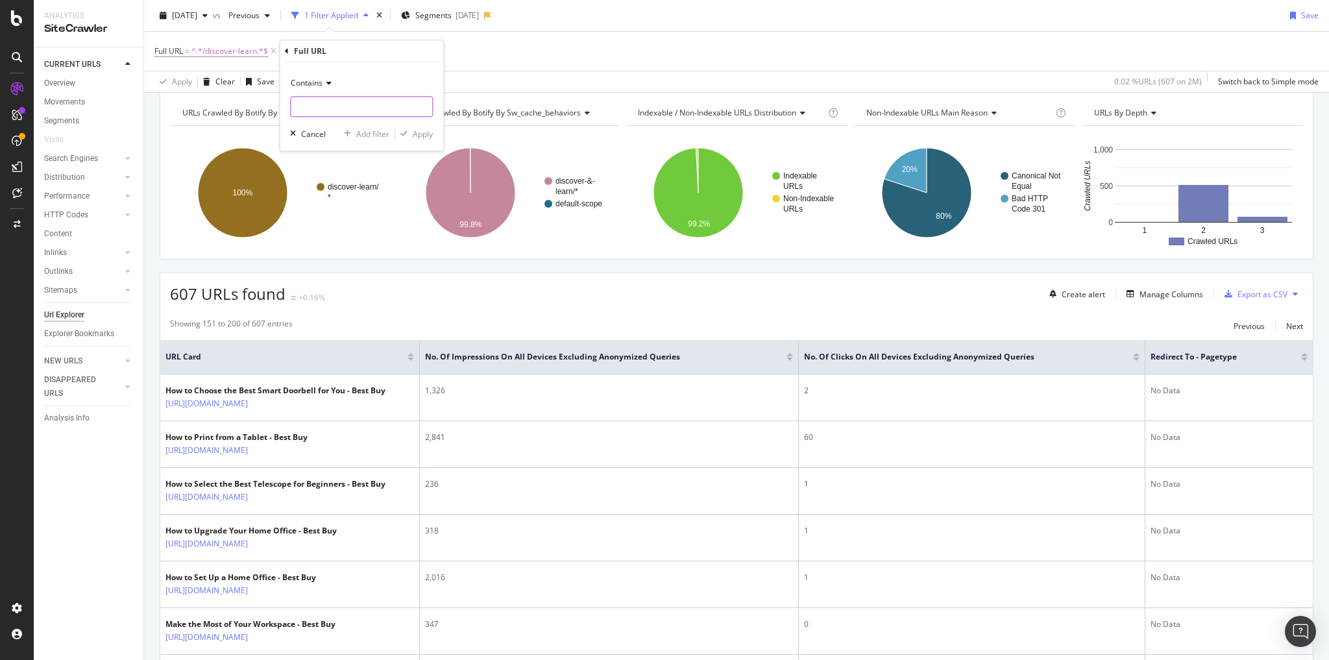
click at [328, 110] on input "text" at bounding box center [361, 106] width 141 height 21
type input "scooter"
click at [415, 132] on div "Apply" at bounding box center [423, 133] width 20 height 11
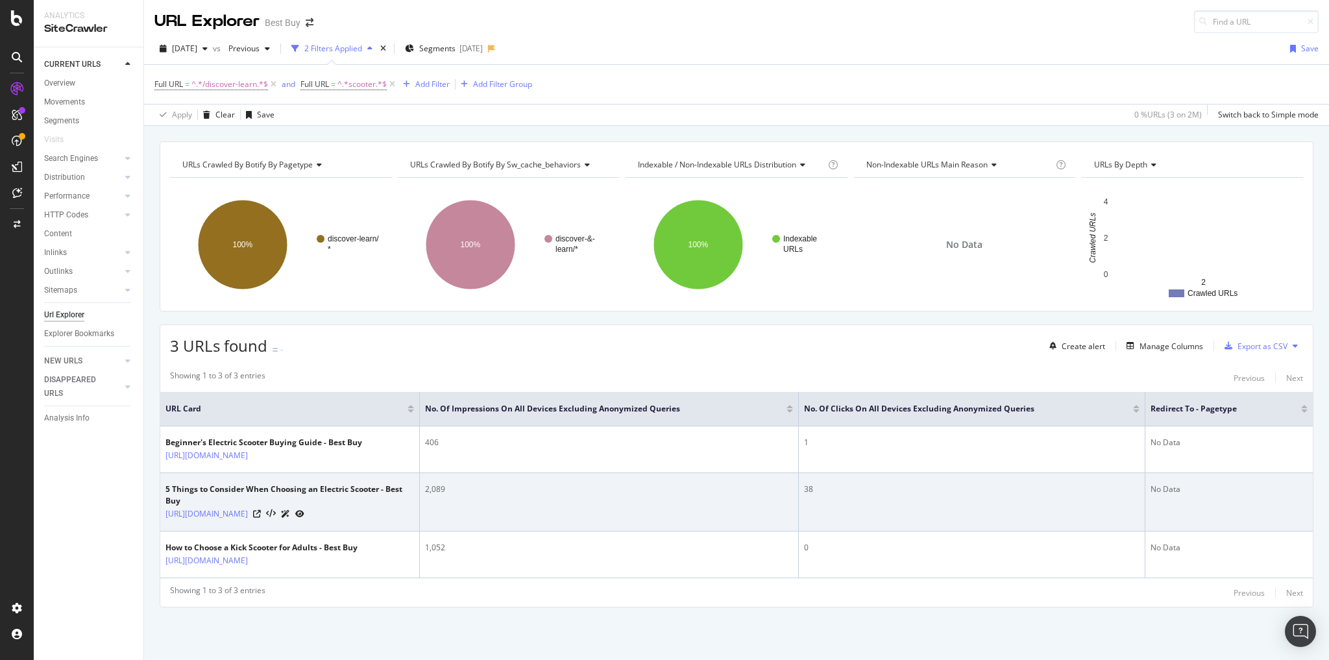
scroll to position [28, 0]
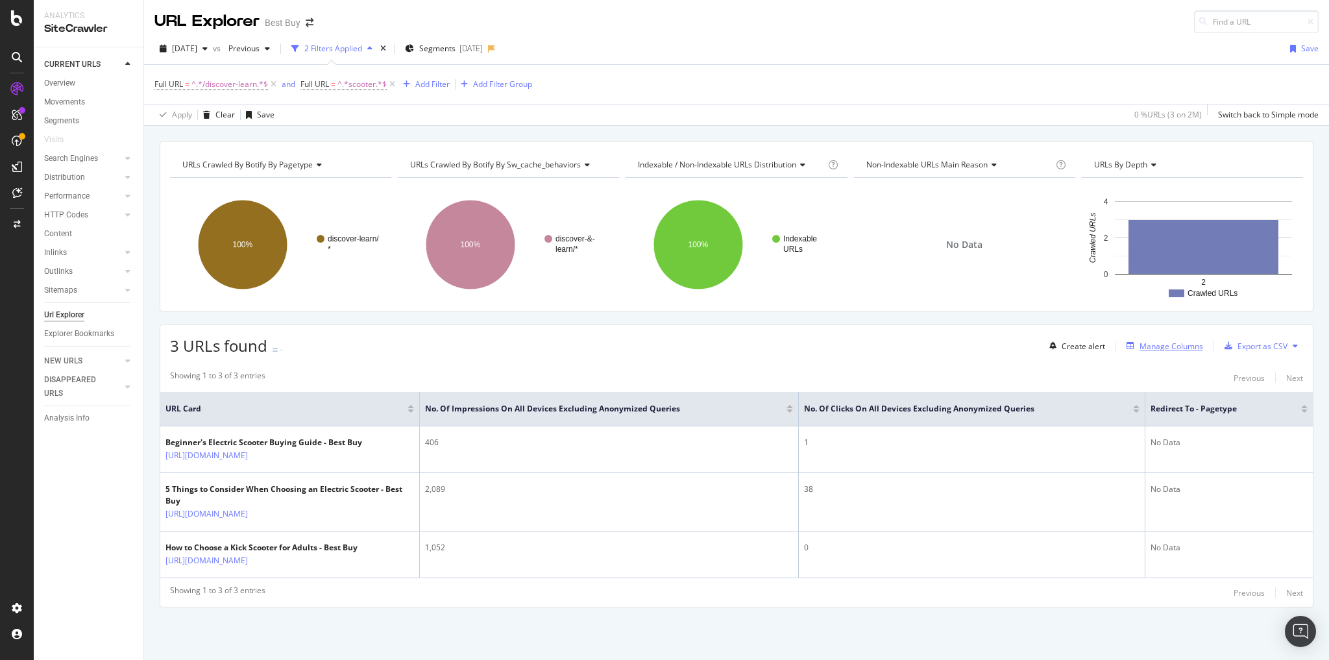
click at [1164, 341] on div "Manage Columns" at bounding box center [1171, 346] width 64 height 11
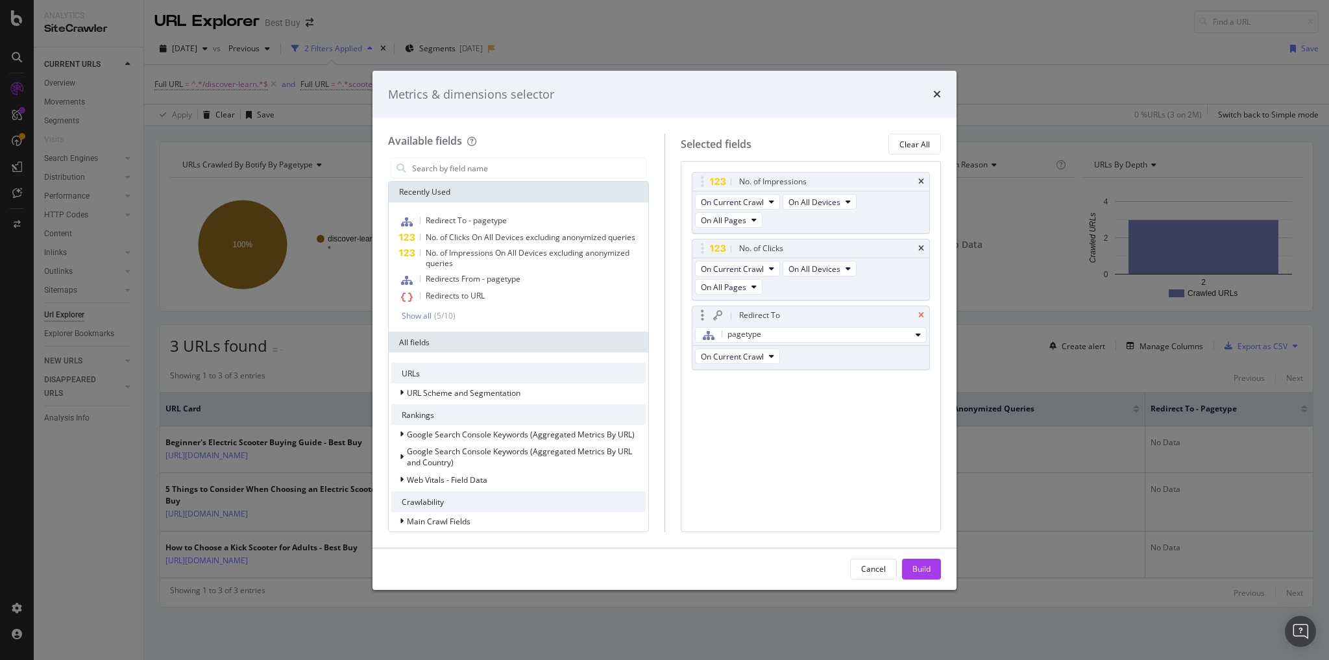
click at [919, 311] on icon "times" at bounding box center [921, 315] width 6 height 8
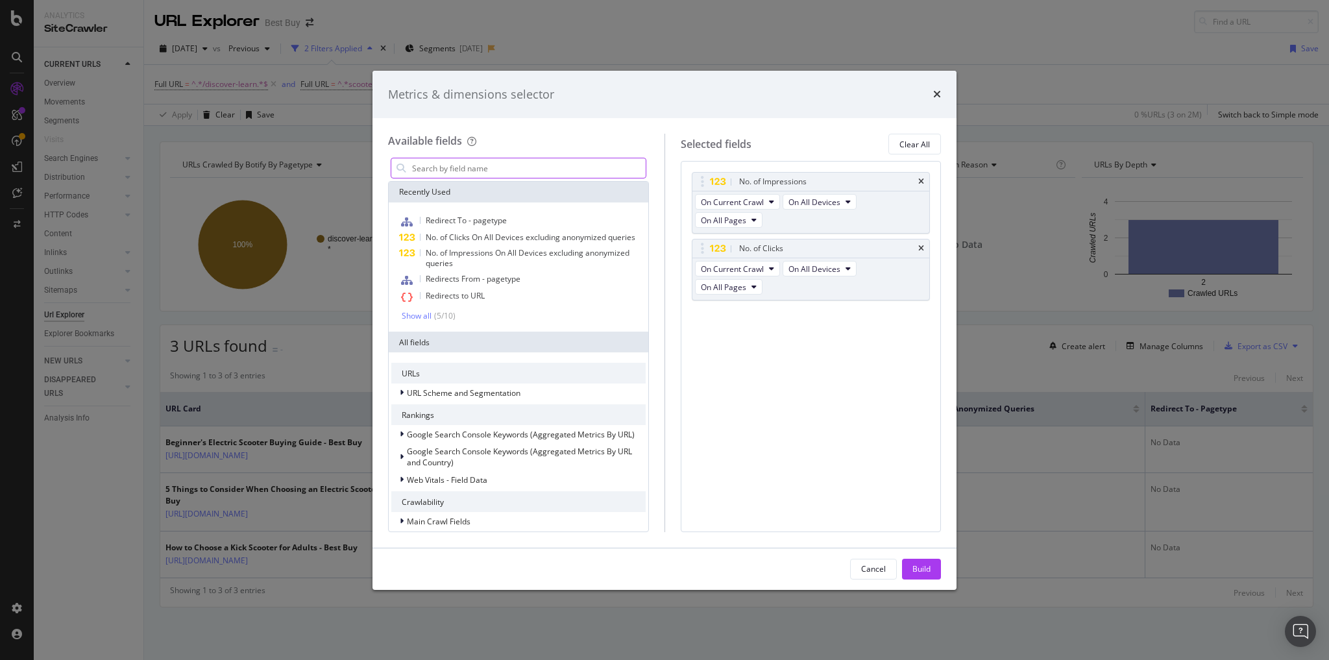
click at [485, 171] on input "modal" at bounding box center [528, 167] width 235 height 19
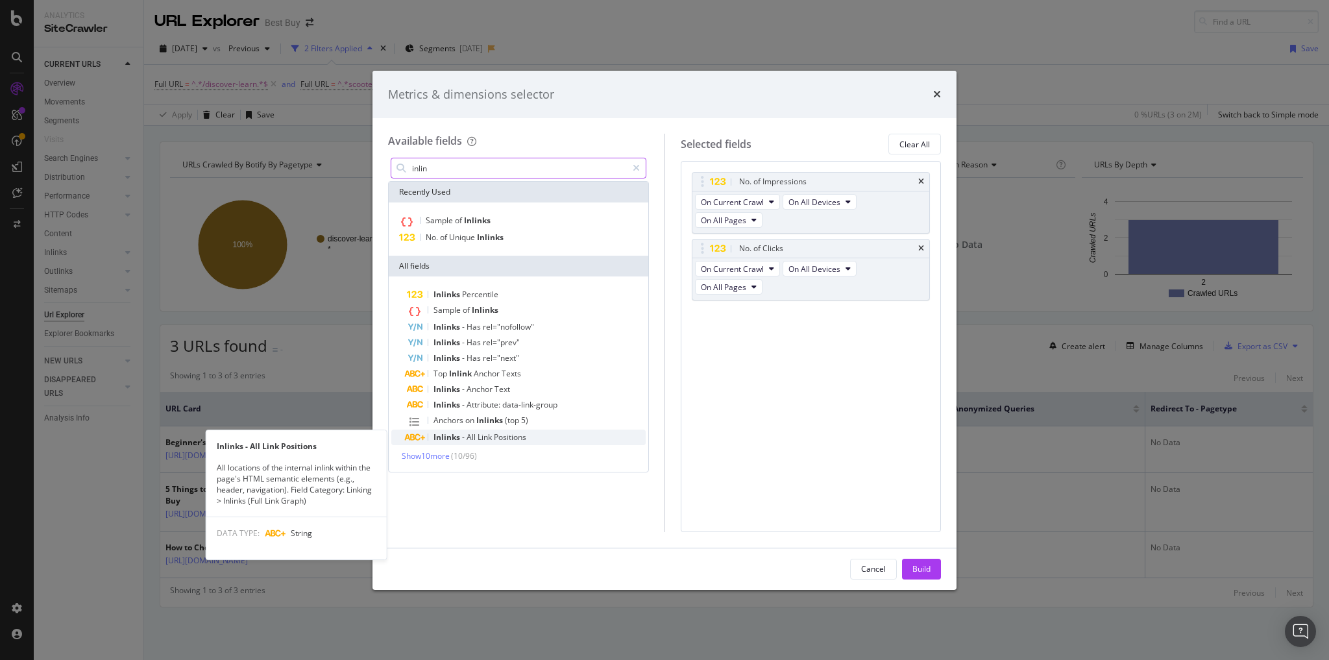
type input "inlin"
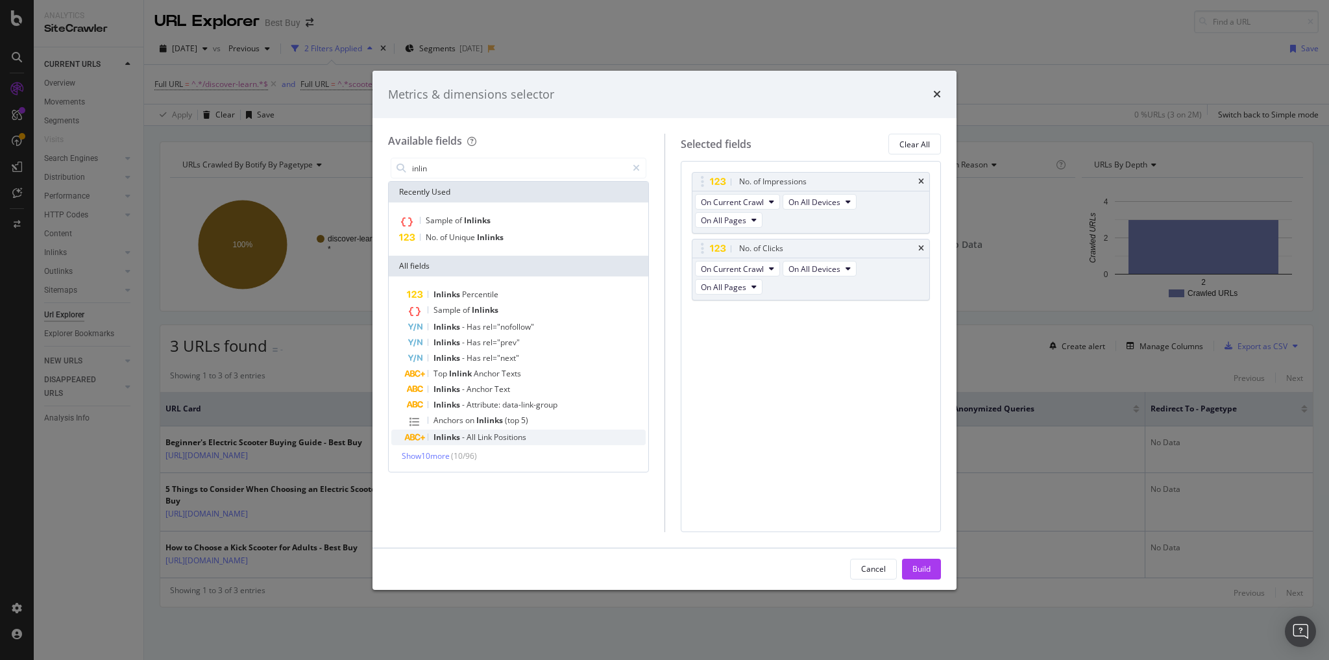
click at [492, 435] on span "Link" at bounding box center [485, 436] width 16 height 11
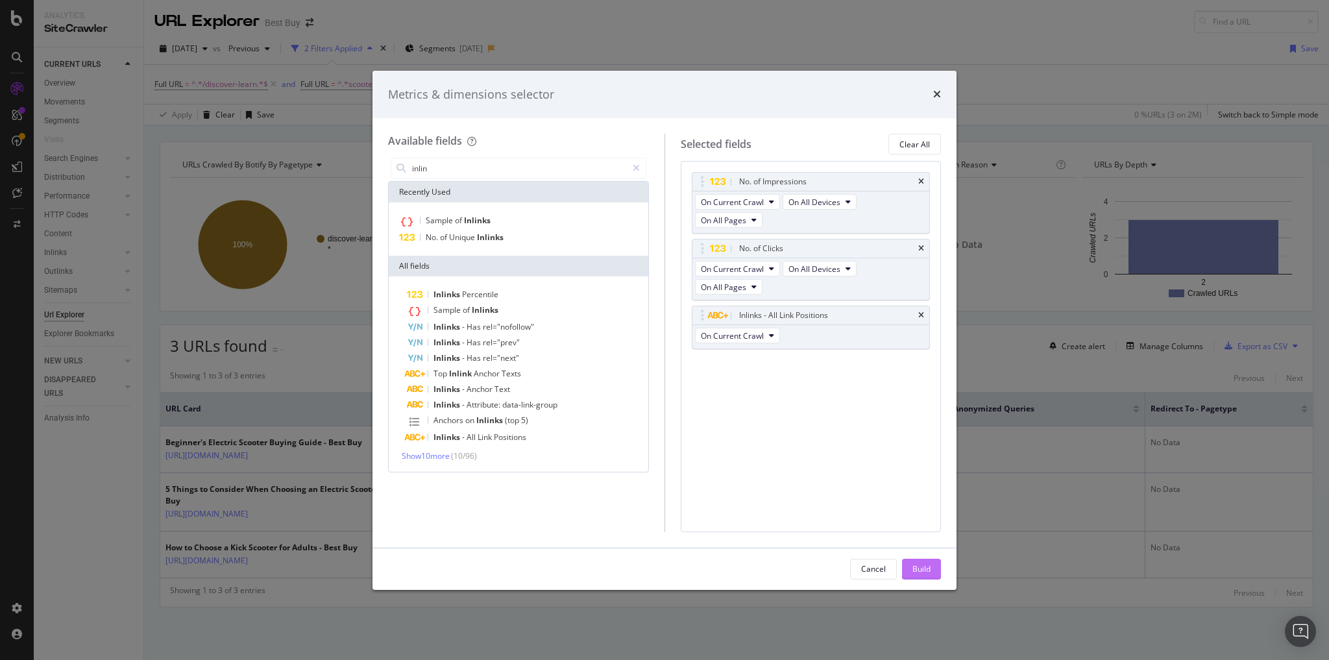
click at [918, 569] on div "Build" at bounding box center [921, 568] width 18 height 11
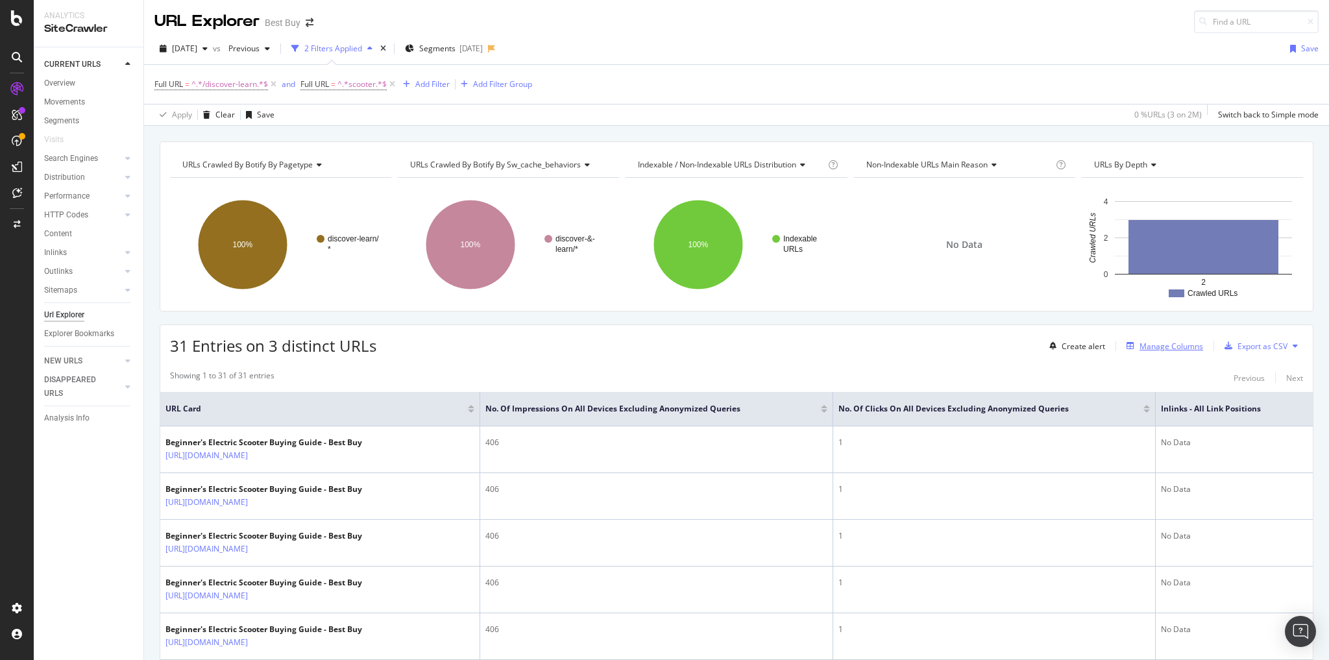
click at [1148, 349] on div "Manage Columns" at bounding box center [1162, 346] width 82 height 14
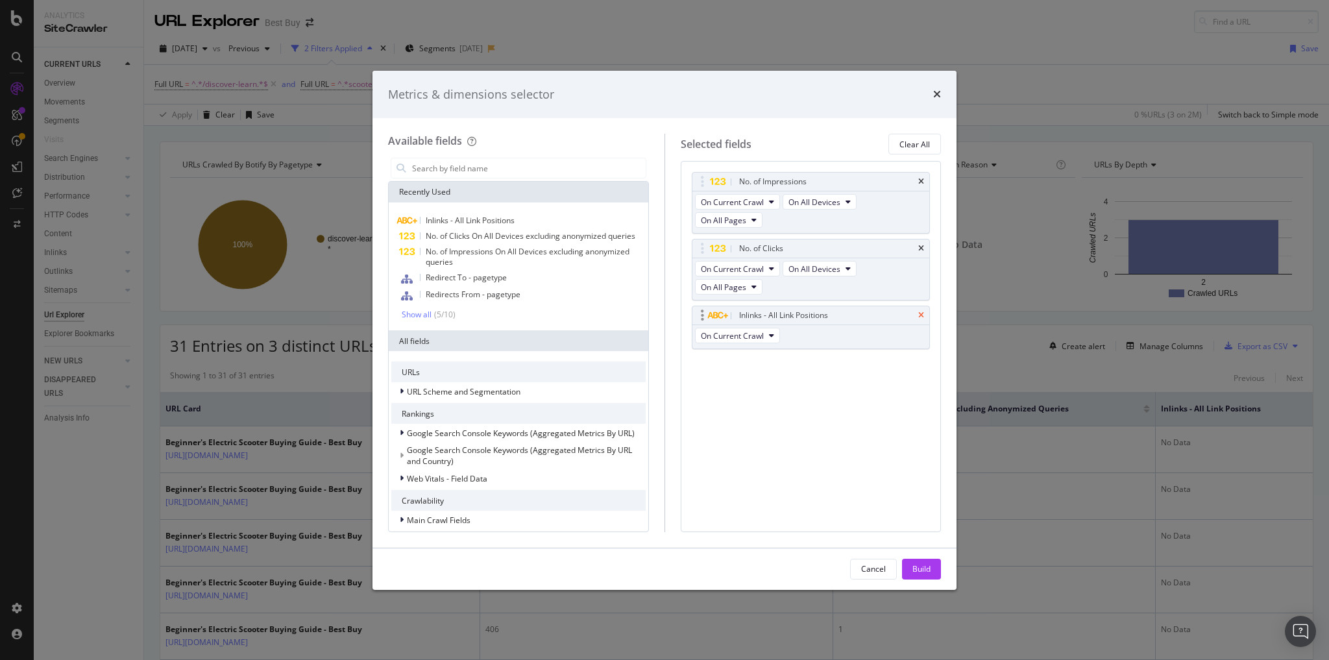
click at [920, 311] on icon "times" at bounding box center [921, 315] width 6 height 8
click at [448, 169] on input "modal" at bounding box center [528, 167] width 235 height 19
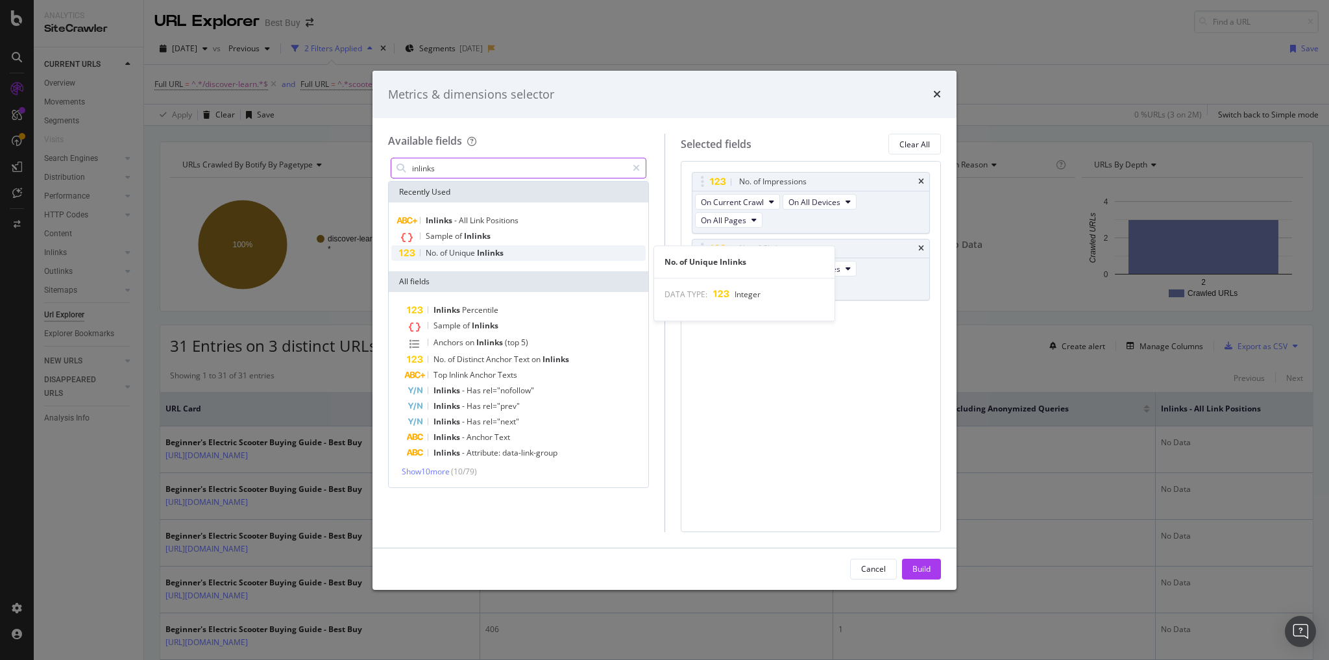
type input "inlinks"
click at [459, 252] on span "Unique" at bounding box center [463, 252] width 28 height 11
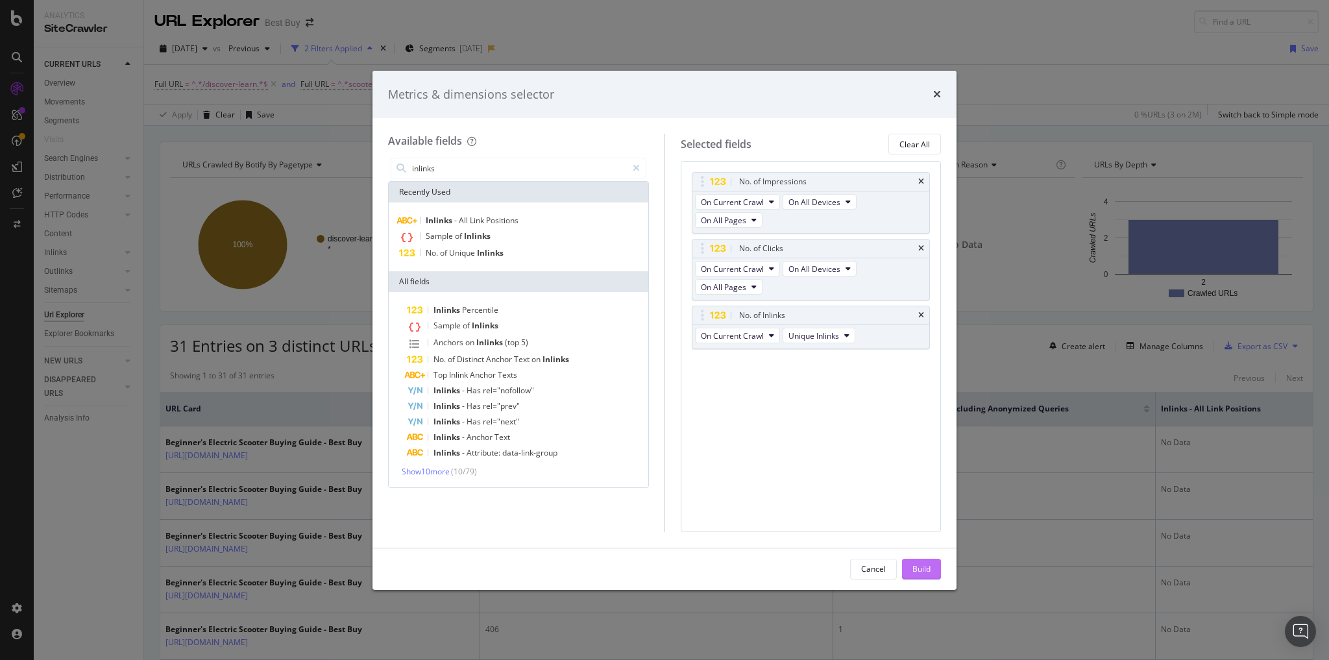
click at [926, 570] on div "Build" at bounding box center [921, 568] width 18 height 11
